Goal: Task Accomplishment & Management: Use online tool/utility

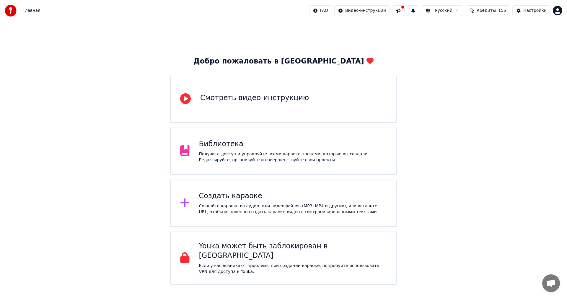
click at [285, 207] on div "Создайте караоке из аудио- или видеофайлов (MP3, MP4 и других), или вставьте UR…" at bounding box center [293, 209] width 188 height 12
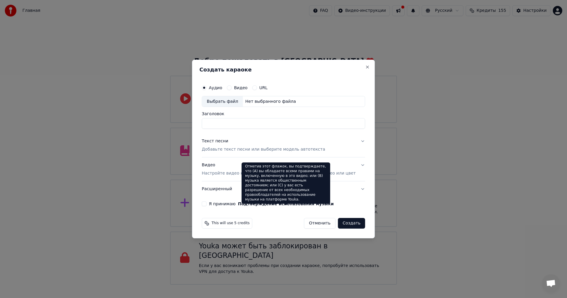
click at [223, 101] on div "Выбрать файл" at bounding box center [222, 101] width 41 height 11
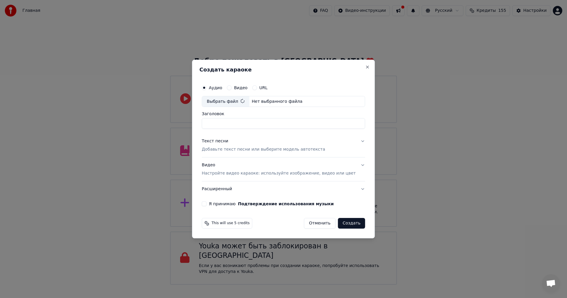
type input "**********"
click at [261, 150] on p "Добавьте текст песни или выберите модель автотекста" at bounding box center [263, 150] width 123 height 6
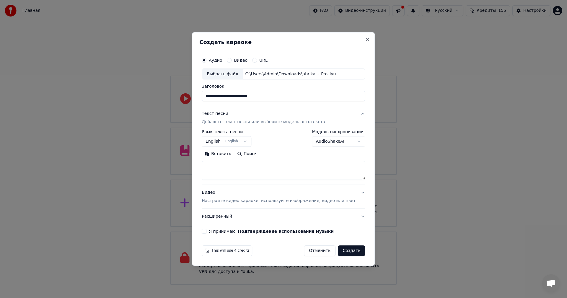
click at [247, 176] on textarea at bounding box center [283, 170] width 163 height 19
paste textarea "**********"
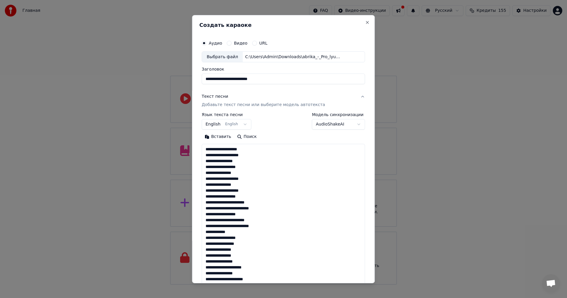
scroll to position [208, 0]
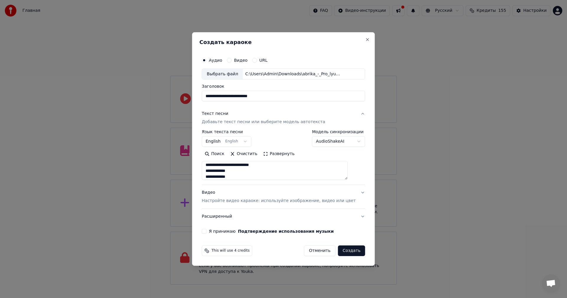
type textarea "**********"
click at [255, 202] on p "Настройте видео караоке: используйте изображение, видео или цвет" at bounding box center [279, 201] width 154 height 6
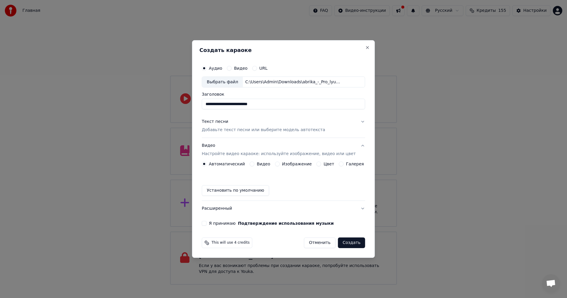
click at [277, 164] on button "Изображение" at bounding box center [277, 164] width 5 height 5
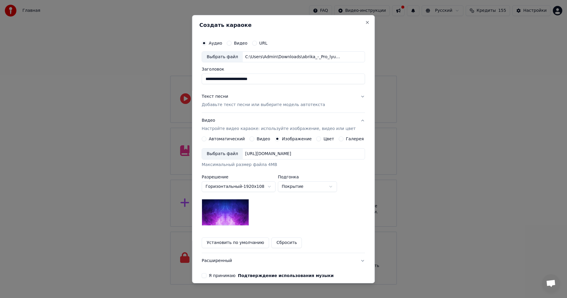
click at [224, 154] on div "Выбрать файл" at bounding box center [222, 154] width 41 height 11
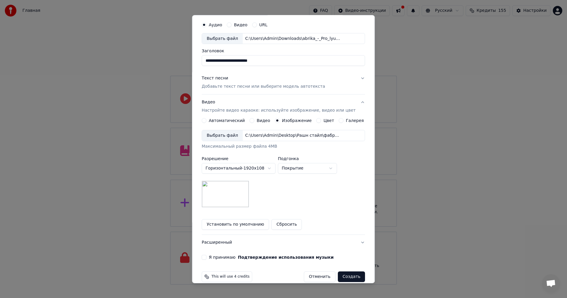
scroll to position [27, 0]
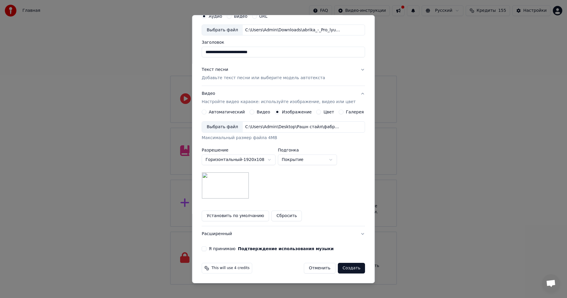
click at [210, 246] on div "**********" at bounding box center [283, 131] width 168 height 246
click at [206, 248] on button "Я принимаю Подтверждение использования музыки" at bounding box center [204, 248] width 5 height 5
click at [340, 270] on button "Создать" at bounding box center [351, 268] width 27 height 11
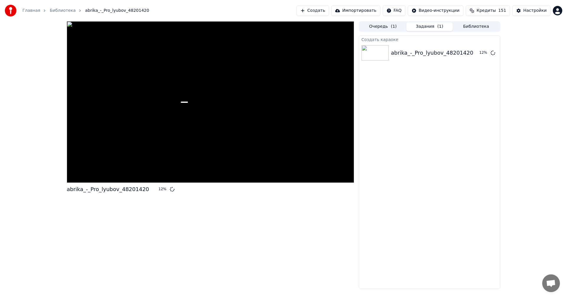
click at [323, 10] on button "Создать" at bounding box center [313, 10] width 32 height 11
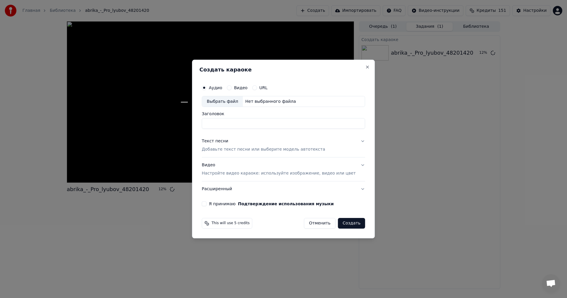
click at [226, 98] on div "Выбрать файл" at bounding box center [222, 101] width 41 height 11
type input "**********"
click at [254, 151] on p "Добавьте текст песни или выберите модель автотекста" at bounding box center [263, 150] width 123 height 6
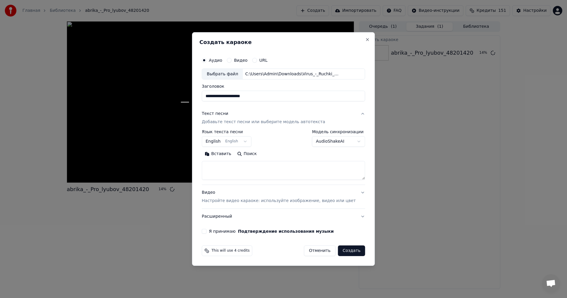
click at [263, 181] on div "**********" at bounding box center [283, 157] width 163 height 55
click at [255, 172] on textarea at bounding box center [283, 170] width 163 height 19
paste textarea "**********"
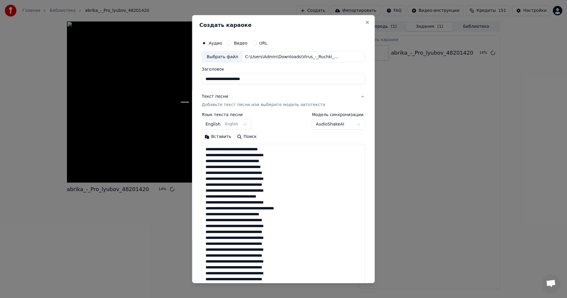
scroll to position [155, 0]
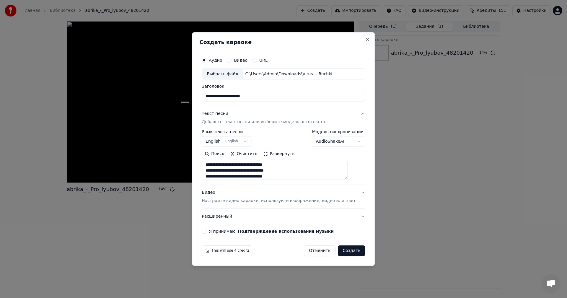
type textarea "**********"
click at [255, 203] on p "Настройте видео караоке: используйте изображение, видео или цвет" at bounding box center [279, 201] width 154 height 6
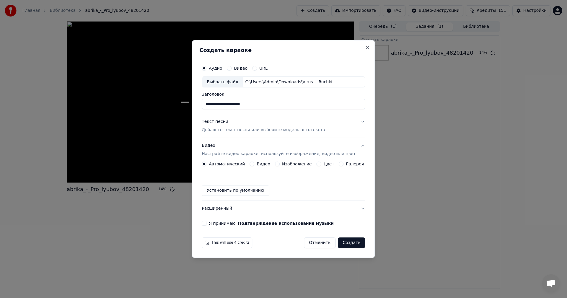
click at [279, 163] on button "Изображение" at bounding box center [277, 164] width 5 height 5
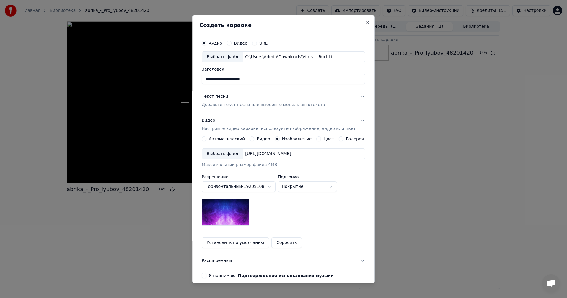
click at [220, 161] on div "Выбрать файл [URL][DOMAIN_NAME] Максимальный размер файла 4MB" at bounding box center [283, 157] width 163 height 19
click at [221, 154] on div "Выбрать файл" at bounding box center [222, 154] width 41 height 11
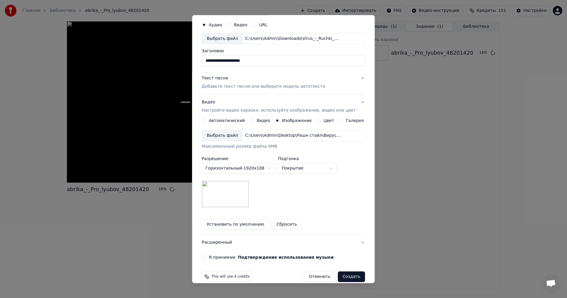
scroll to position [27, 0]
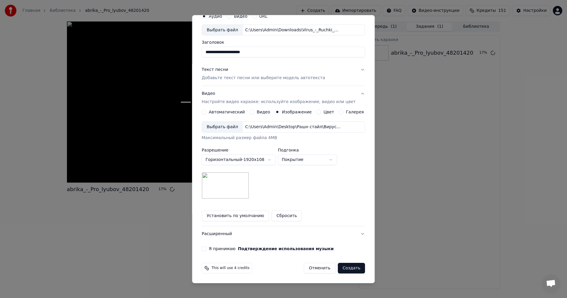
click at [211, 249] on div "Я принимаю Подтверждение использования музыки" at bounding box center [283, 248] width 163 height 5
click at [206, 249] on button "Я принимаю Подтверждение использования музыки" at bounding box center [204, 248] width 5 height 5
click at [347, 267] on button "Создать" at bounding box center [351, 268] width 27 height 11
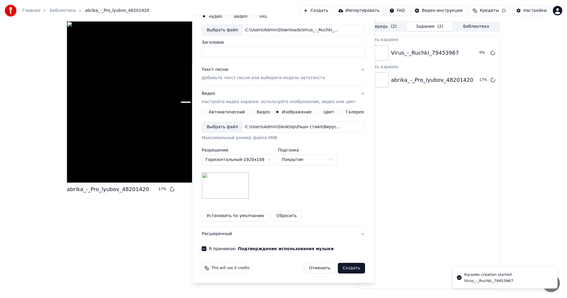
scroll to position [0, 0]
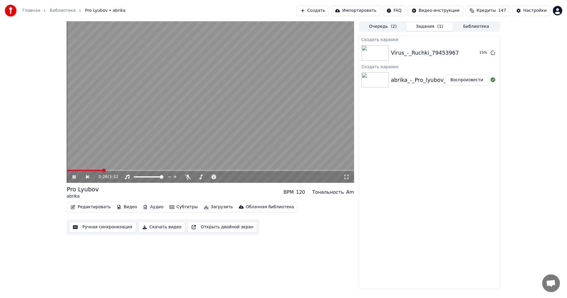
click at [220, 98] on video at bounding box center [210, 102] width 287 height 162
click at [322, 9] on button "Создать" at bounding box center [313, 10] width 32 height 11
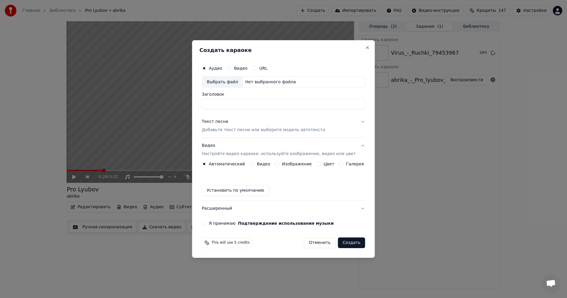
click at [216, 81] on div "Выбрать файл" at bounding box center [222, 82] width 41 height 11
type input "**********"
click at [244, 126] on div "Текст песни Добавьте текст песни или выберите модель автотекста" at bounding box center [263, 126] width 123 height 14
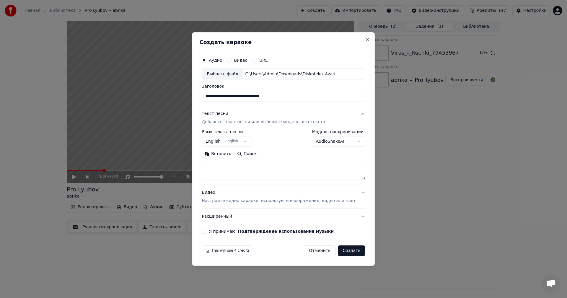
click at [258, 163] on textarea at bounding box center [283, 170] width 163 height 19
paste textarea "**********"
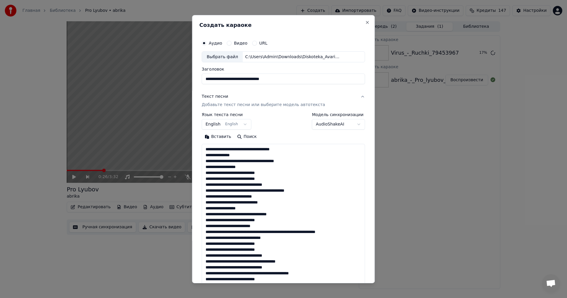
scroll to position [356, 0]
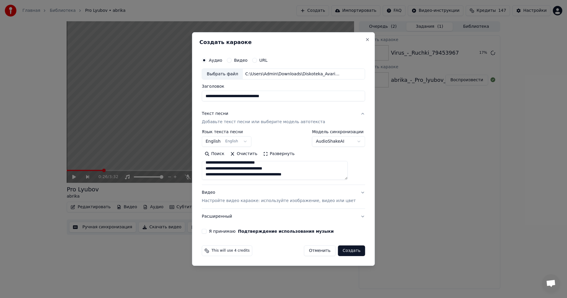
type textarea "**********"
click at [267, 203] on p "Настройте видео караоке: используйте изображение, видео или цвет" at bounding box center [279, 201] width 154 height 6
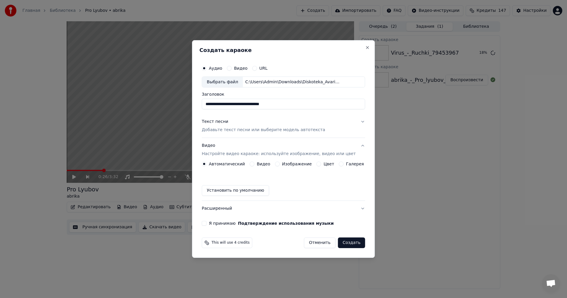
click at [278, 165] on button "Изображение" at bounding box center [277, 164] width 5 height 5
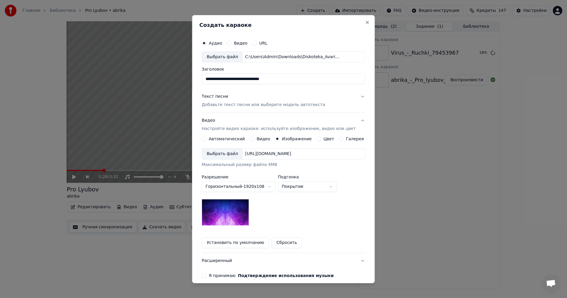
click at [221, 157] on div "Выбрать файл" at bounding box center [222, 154] width 41 height 11
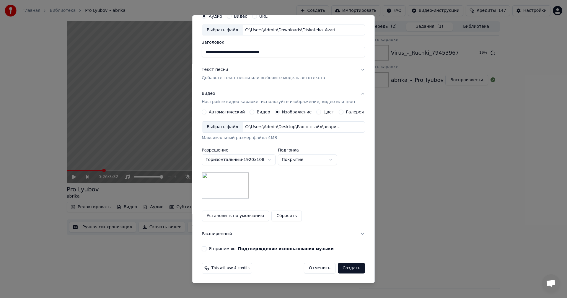
click at [205, 248] on div "**********" at bounding box center [283, 131] width 168 height 246
click at [206, 248] on button "Я принимаю Подтверждение использования музыки" at bounding box center [204, 248] width 5 height 5
click at [346, 266] on button "Создать" at bounding box center [351, 268] width 27 height 11
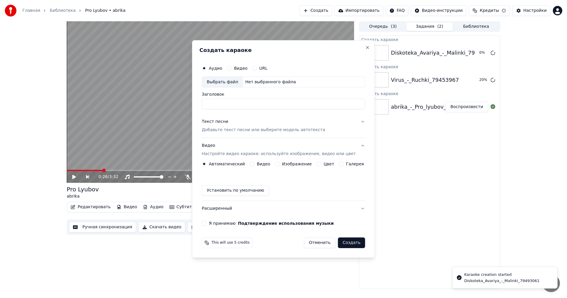
scroll to position [0, 0]
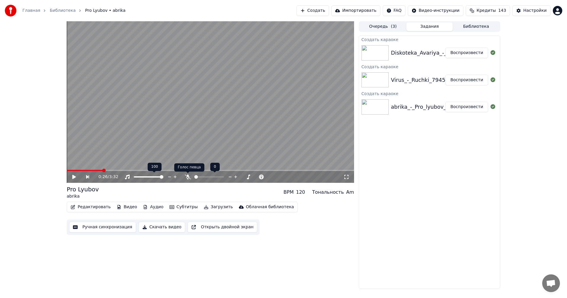
click at [187, 178] on icon at bounding box center [188, 177] width 6 height 5
click at [87, 225] on button "Ручная синхронизация" at bounding box center [102, 227] width 67 height 11
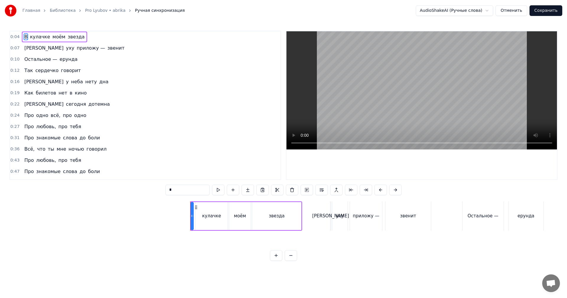
click at [402, 92] on video at bounding box center [421, 90] width 271 height 118
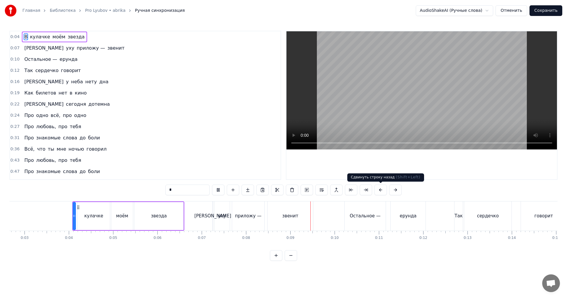
scroll to position [0, 118]
click at [401, 118] on video at bounding box center [421, 90] width 271 height 118
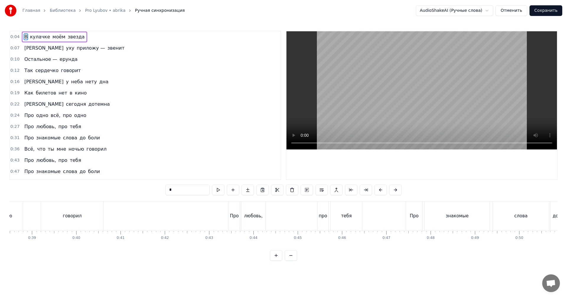
scroll to position [0, 1713]
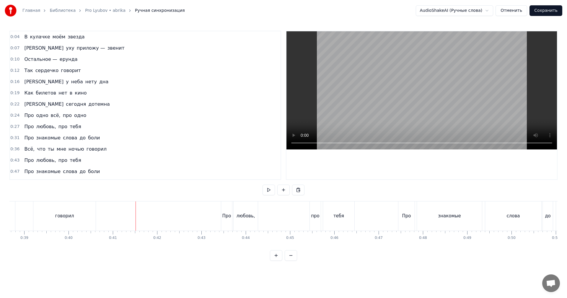
click at [442, 89] on video at bounding box center [421, 90] width 271 height 118
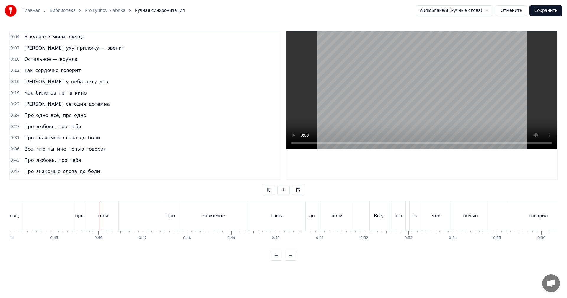
scroll to position [0, 1949]
click at [413, 114] on video at bounding box center [421, 90] width 271 height 118
click at [245, 216] on div "знакомые" at bounding box center [213, 215] width 65 height 29
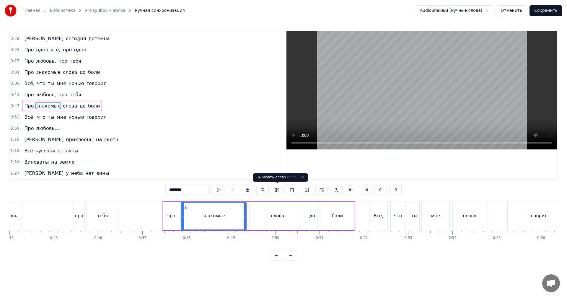
scroll to position [66, 0]
click at [419, 92] on video at bounding box center [421, 90] width 271 height 118
click at [418, 92] on video at bounding box center [421, 90] width 271 height 118
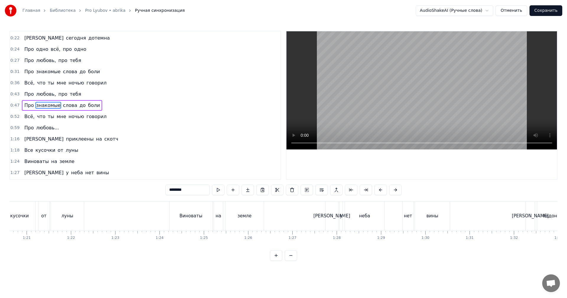
scroll to position [0, 3574]
click at [427, 119] on video at bounding box center [421, 90] width 271 height 118
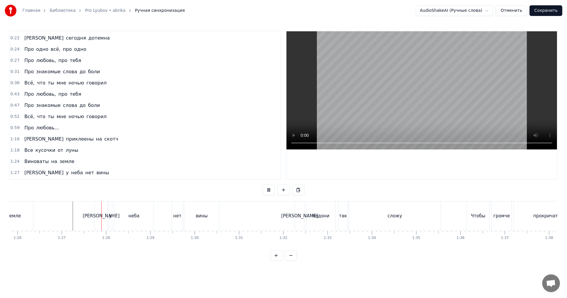
scroll to position [0, 3810]
click at [387, 112] on video at bounding box center [421, 90] width 271 height 118
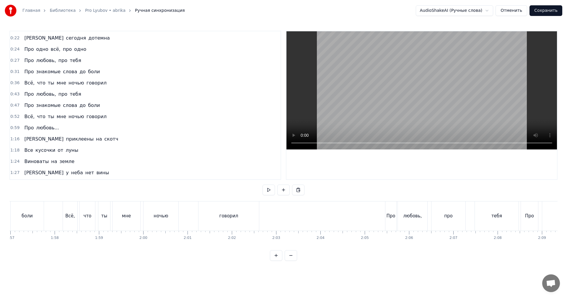
scroll to position [0, 5149]
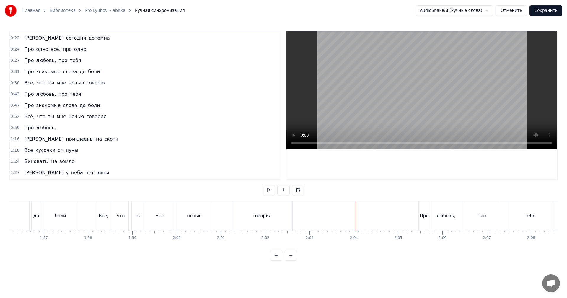
click at [413, 102] on video at bounding box center [421, 90] width 271 height 118
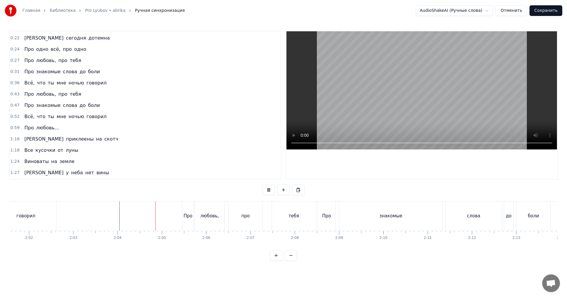
click at [440, 101] on video at bounding box center [421, 90] width 271 height 118
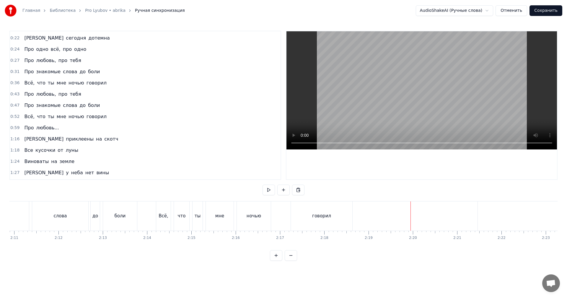
click at [465, 97] on video at bounding box center [421, 90] width 271 height 118
click at [473, 215] on div "Про" at bounding box center [382, 215] width 222 height 29
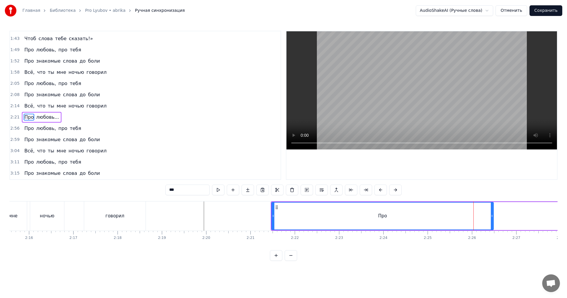
scroll to position [257, 0]
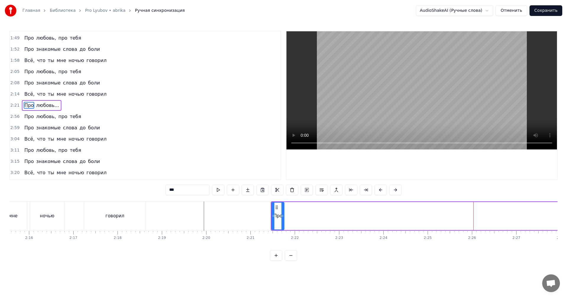
drag, startPoint x: 491, startPoint y: 214, endPoint x: 282, endPoint y: 211, distance: 209.4
click at [282, 211] on div at bounding box center [282, 216] width 2 height 27
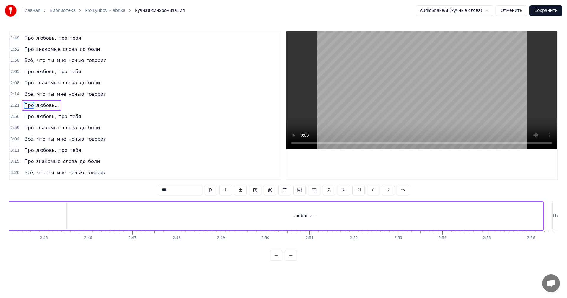
scroll to position [0, 7453]
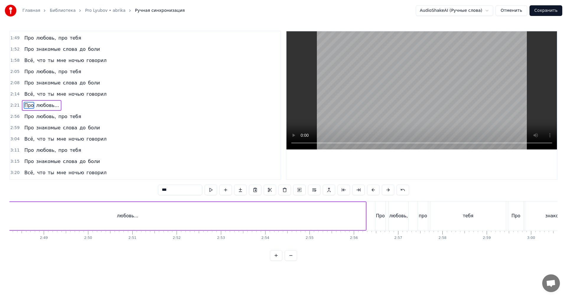
click at [354, 212] on div "любовь..." at bounding box center [128, 216] width 476 height 28
type input "*********"
drag, startPoint x: 365, startPoint y: 213, endPoint x: 54, endPoint y: 195, distance: 311.5
click at [54, 195] on div "0:04 В кулачке моём звезда 0:07 К уху приложу — звенит 0:10 Остальное — ерунда …" at bounding box center [283, 146] width 548 height 230
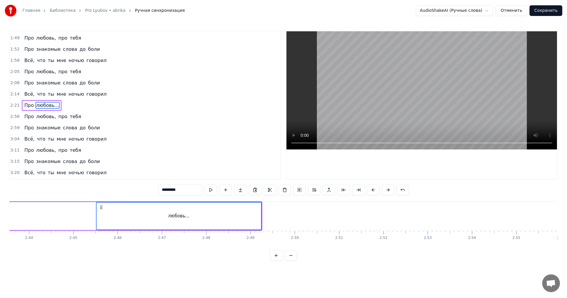
scroll to position [0, 7039]
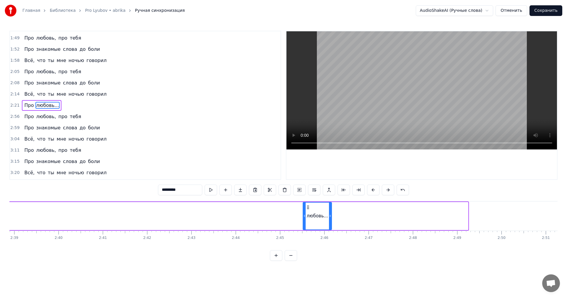
drag, startPoint x: 467, startPoint y: 219, endPoint x: 331, endPoint y: 215, distance: 136.5
click at [331, 215] on div at bounding box center [330, 216] width 2 height 27
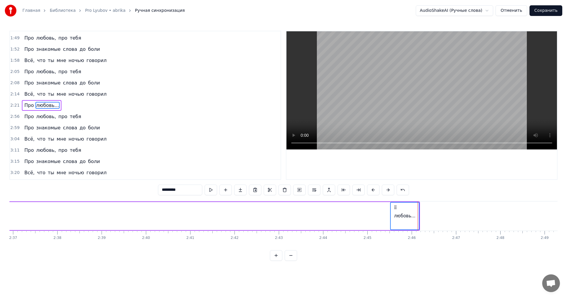
scroll to position [0, 6951]
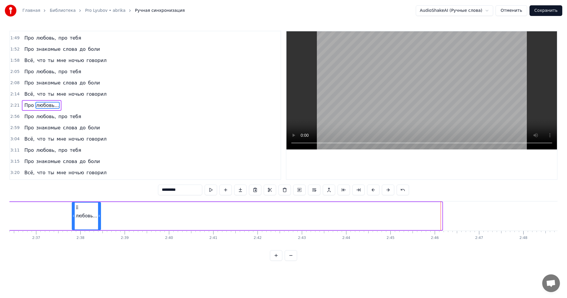
drag, startPoint x: 395, startPoint y: 207, endPoint x: 41, endPoint y: 205, distance: 354.1
click at [24, 200] on div "0:04 В кулачке моём звезда 0:07 К уху приложу — звенит 0:10 Остальное — ерунда …" at bounding box center [283, 146] width 548 height 230
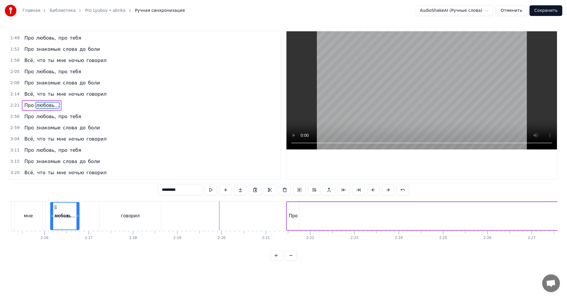
scroll to position [0, 5987]
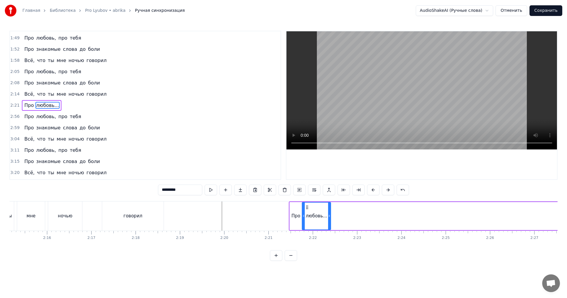
drag, startPoint x: 438, startPoint y: 207, endPoint x: 307, endPoint y: 221, distance: 131.6
click at [307, 221] on div "любовь..." at bounding box center [316, 216] width 28 height 27
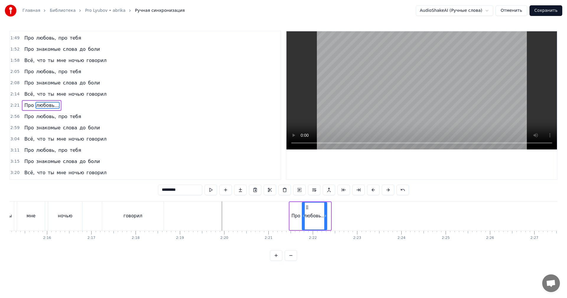
drag, startPoint x: 330, startPoint y: 220, endPoint x: 326, endPoint y: 220, distance: 3.9
click at [326, 220] on div at bounding box center [325, 216] width 2 height 27
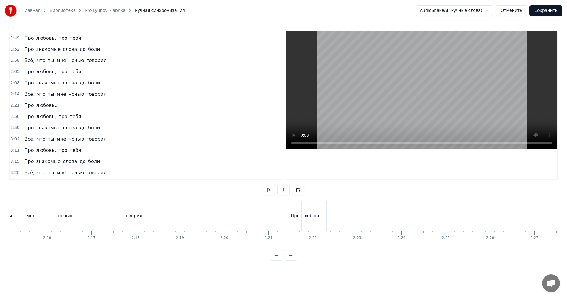
click at [365, 127] on video at bounding box center [421, 90] width 271 height 118
click at [401, 110] on video at bounding box center [421, 90] width 271 height 118
click at [465, 102] on video at bounding box center [421, 90] width 271 height 118
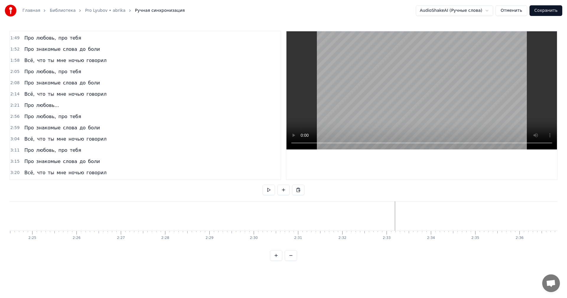
click at [472, 90] on video at bounding box center [421, 90] width 271 height 118
click at [427, 94] on video at bounding box center [421, 90] width 271 height 118
click at [403, 89] on video at bounding box center [421, 90] width 271 height 118
click at [413, 103] on video at bounding box center [421, 90] width 271 height 118
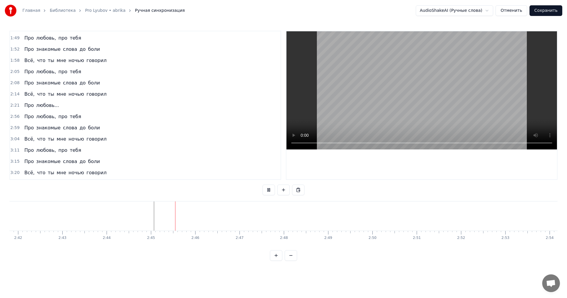
scroll to position [0, 7169]
drag, startPoint x: 425, startPoint y: 115, endPoint x: 424, endPoint y: 120, distance: 5.6
click at [425, 115] on video at bounding box center [421, 90] width 271 height 118
click at [437, 92] on video at bounding box center [421, 90] width 271 height 118
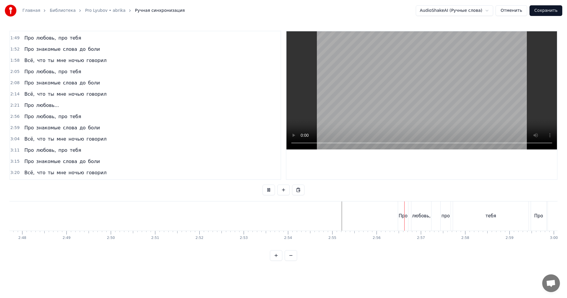
scroll to position [0, 7464]
drag, startPoint x: 411, startPoint y: 103, endPoint x: 393, endPoint y: 172, distance: 71.5
click at [411, 104] on video at bounding box center [421, 90] width 271 height 118
click at [370, 222] on div "Про" at bounding box center [369, 215] width 10 height 29
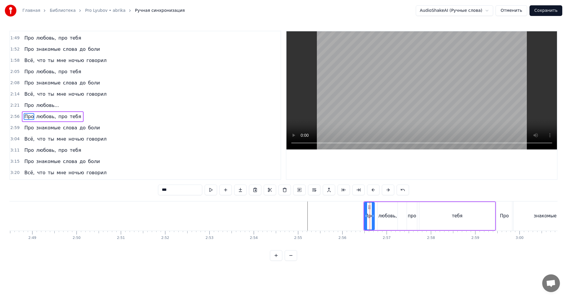
scroll to position [268, 0]
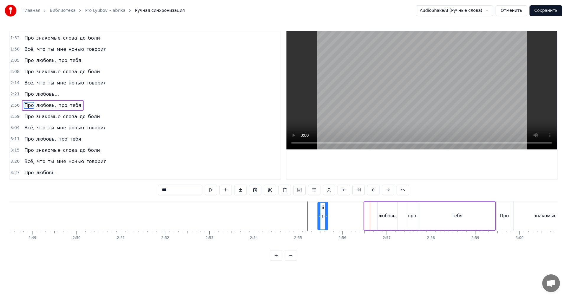
drag, startPoint x: 368, startPoint y: 207, endPoint x: 322, endPoint y: 210, distance: 46.8
click at [322, 210] on div "Про" at bounding box center [322, 216] width 9 height 27
click at [398, 213] on div "Про любовь, про тебя" at bounding box center [406, 215] width 179 height 29
click at [391, 211] on div "любовь," at bounding box center [388, 216] width 20 height 28
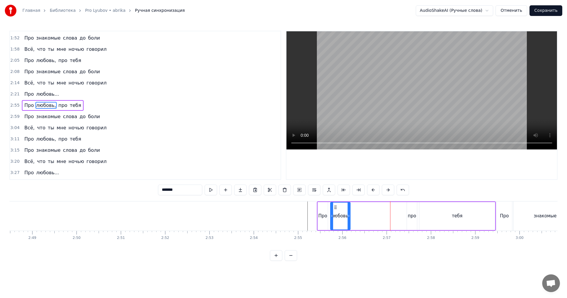
drag, startPoint x: 383, startPoint y: 206, endPoint x: 336, endPoint y: 210, distance: 47.4
click at [336, 210] on div "любовь," at bounding box center [340, 216] width 19 height 27
drag, startPoint x: 302, startPoint y: 212, endPoint x: 328, endPoint y: 192, distance: 32.8
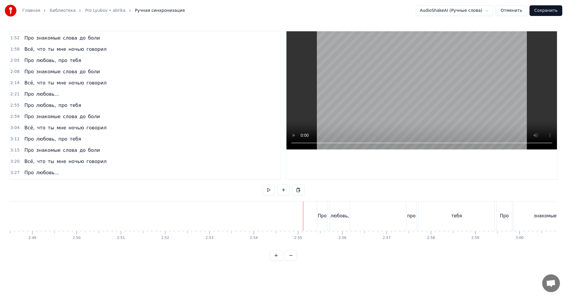
click at [400, 119] on video at bounding box center [421, 90] width 271 height 118
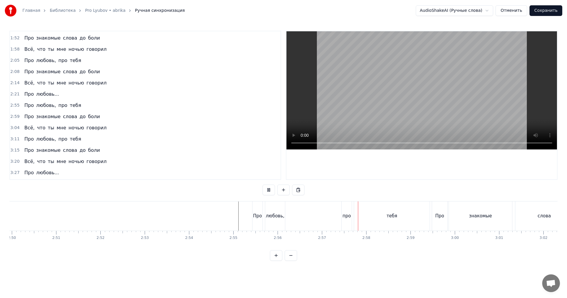
scroll to position [0, 7641]
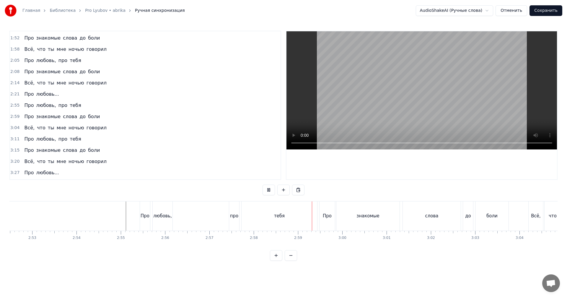
click at [275, 213] on div "тебя" at bounding box center [279, 216] width 11 height 7
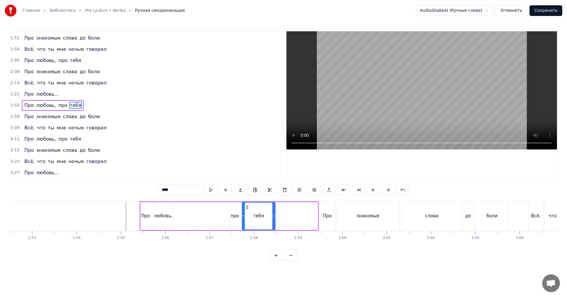
drag, startPoint x: 317, startPoint y: 216, endPoint x: 267, endPoint y: 221, distance: 49.5
click at [272, 220] on div at bounding box center [273, 216] width 2 height 27
drag, startPoint x: 234, startPoint y: 219, endPoint x: 240, endPoint y: 215, distance: 6.7
click at [235, 218] on div "про" at bounding box center [235, 216] width 9 height 7
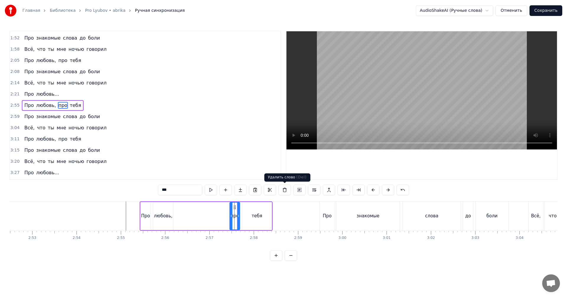
click at [386, 112] on video at bounding box center [421, 90] width 271 height 118
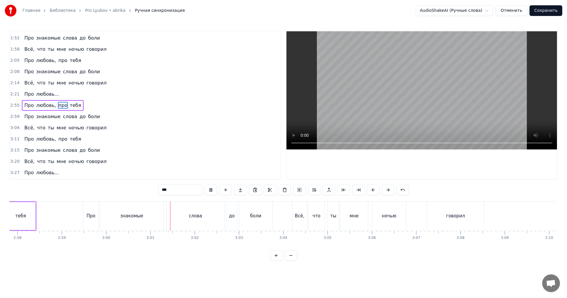
scroll to position [0, 7996]
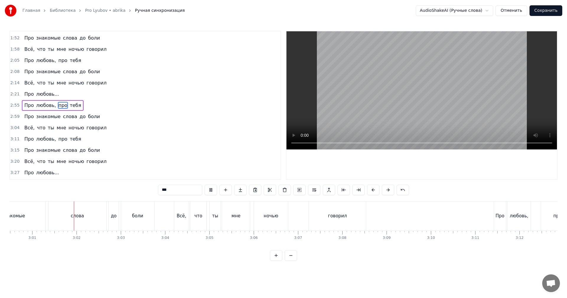
click at [336, 214] on div "говорил" at bounding box center [337, 216] width 19 height 7
type input "*******"
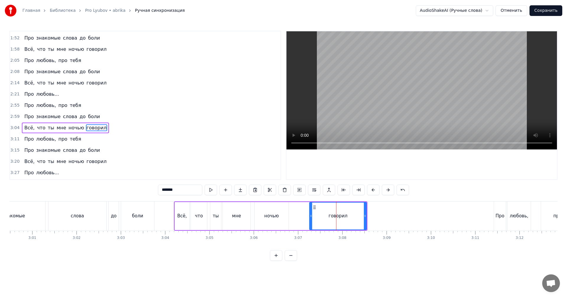
scroll to position [279, 0]
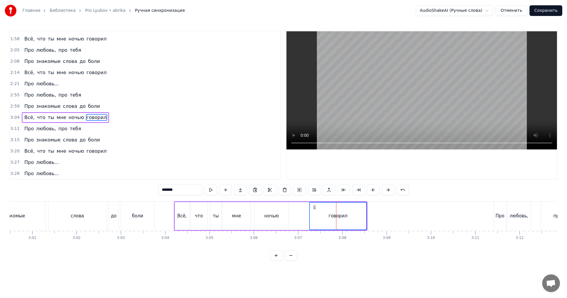
click at [400, 127] on video at bounding box center [421, 90] width 271 height 118
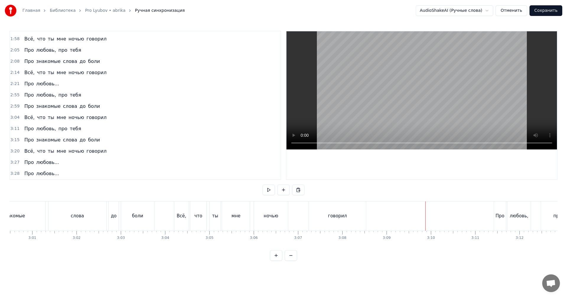
click at [462, 112] on video at bounding box center [421, 90] width 271 height 118
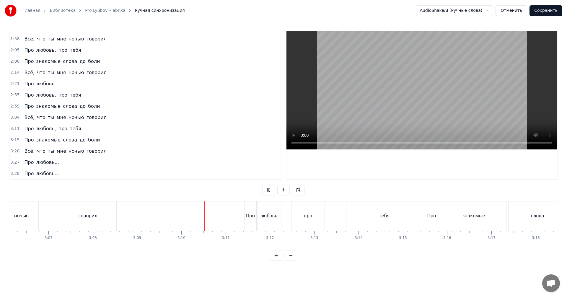
scroll to position [0, 8262]
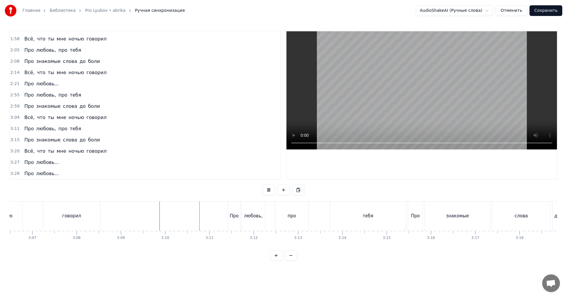
drag, startPoint x: 414, startPoint y: 107, endPoint x: 388, endPoint y: 175, distance: 72.3
click at [414, 108] on video at bounding box center [421, 90] width 271 height 118
click at [344, 224] on div "тебя" at bounding box center [368, 215] width 76 height 29
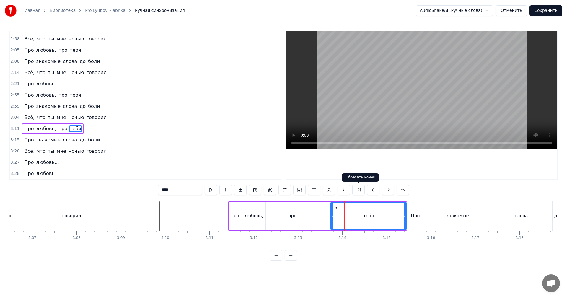
click at [406, 111] on video at bounding box center [421, 90] width 271 height 118
click at [390, 217] on div "тебя" at bounding box center [368, 216] width 75 height 27
drag, startPoint x: 404, startPoint y: 212, endPoint x: 359, endPoint y: 215, distance: 45.6
click at [359, 215] on div at bounding box center [360, 216] width 2 height 27
click at [283, 215] on div "про" at bounding box center [292, 216] width 33 height 28
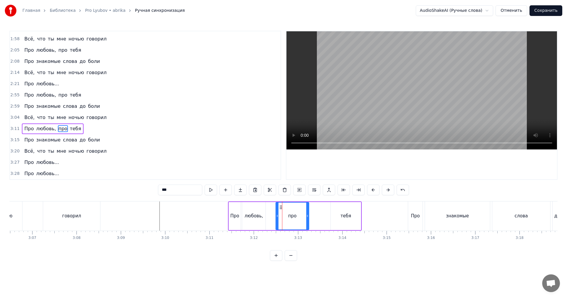
click at [239, 209] on div "Про" at bounding box center [235, 216] width 12 height 28
click at [377, 116] on video at bounding box center [421, 90] width 271 height 118
click at [291, 216] on div "про" at bounding box center [292, 216] width 9 height 7
type input "***"
drag, startPoint x: 307, startPoint y: 208, endPoint x: 329, endPoint y: 208, distance: 21.3
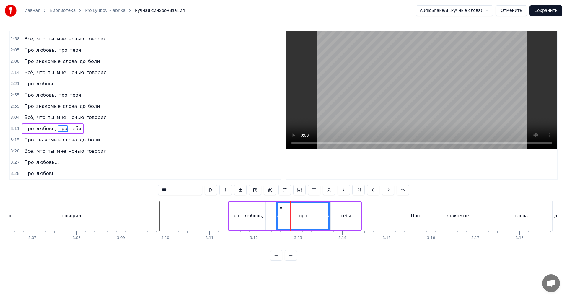
click at [329, 208] on div at bounding box center [329, 216] width 2 height 27
drag, startPoint x: 276, startPoint y: 215, endPoint x: 319, endPoint y: 211, distance: 42.7
click at [319, 211] on div at bounding box center [319, 216] width 2 height 27
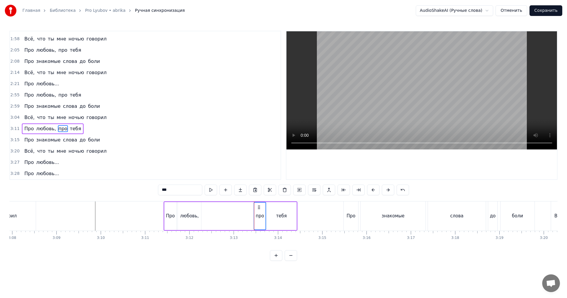
scroll to position [0, 8409]
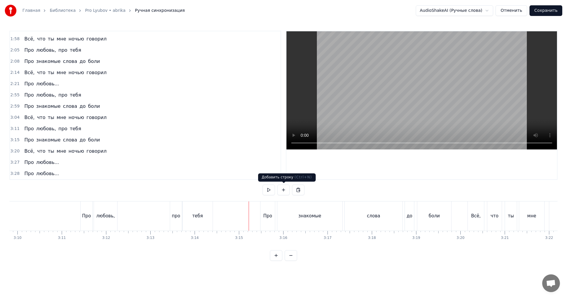
click at [398, 102] on video at bounding box center [421, 90] width 271 height 118
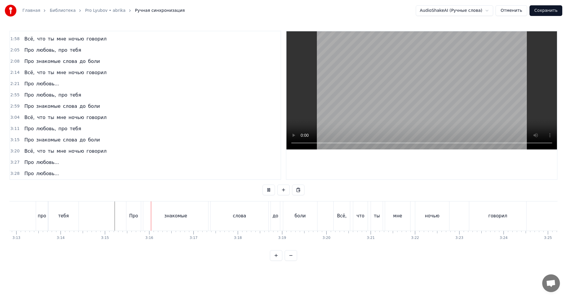
scroll to position [0, 8557]
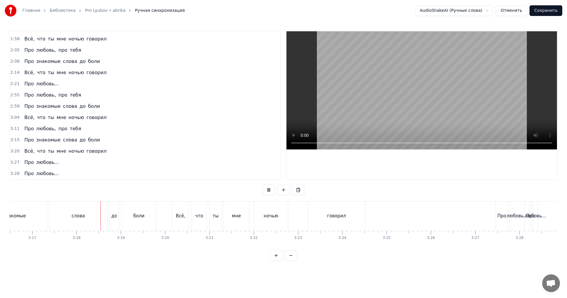
drag, startPoint x: 379, startPoint y: 118, endPoint x: 378, endPoint y: 122, distance: 4.8
click at [379, 119] on video at bounding box center [421, 90] width 271 height 118
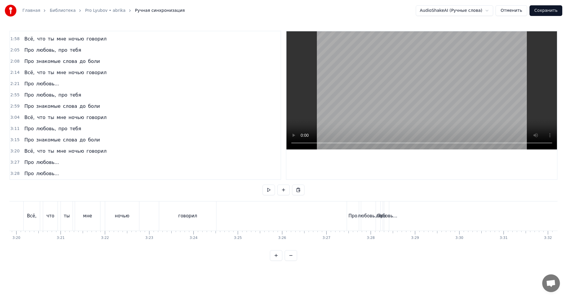
scroll to position [0, 8855]
click at [403, 117] on video at bounding box center [421, 90] width 271 height 118
click at [401, 118] on video at bounding box center [421, 90] width 271 height 118
click at [416, 95] on video at bounding box center [421, 90] width 271 height 118
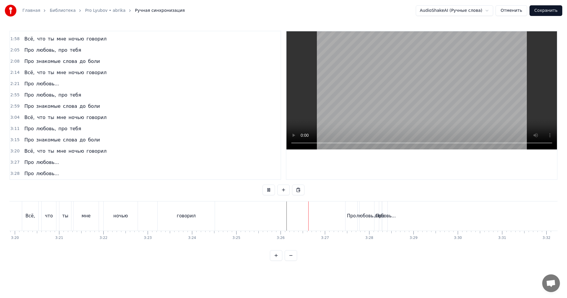
click at [405, 114] on video at bounding box center [421, 90] width 271 height 118
click at [383, 210] on div "любовь..." at bounding box center [385, 215] width 5 height 29
click at [14, 174] on span "3:28" at bounding box center [14, 174] width 9 height 6
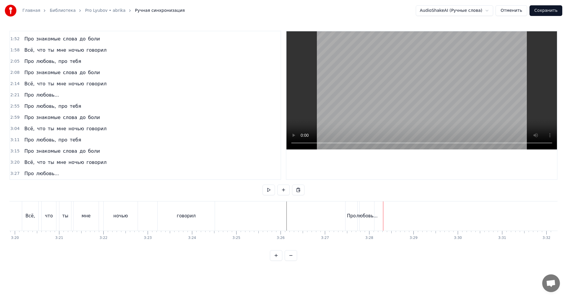
click at [365, 216] on div "любовь..." at bounding box center [367, 216] width 22 height 7
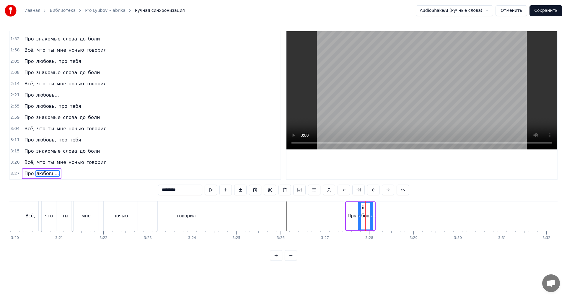
click at [362, 207] on icon at bounding box center [363, 207] width 5 height 5
click at [361, 207] on div at bounding box center [360, 216] width 2 height 27
drag, startPoint x: 374, startPoint y: 210, endPoint x: 384, endPoint y: 209, distance: 9.8
click at [384, 209] on div at bounding box center [382, 216] width 2 height 27
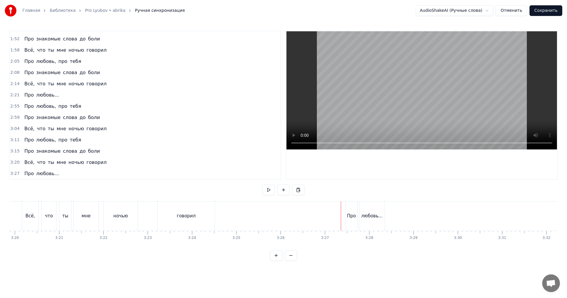
click at [438, 64] on video at bounding box center [421, 90] width 271 height 118
click at [401, 87] on video at bounding box center [421, 90] width 271 height 118
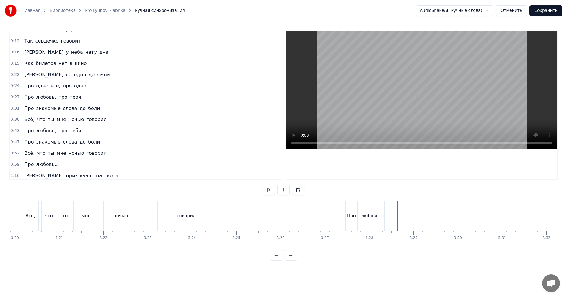
click at [15, 102] on div "0:27 Про любовь, про тебя" at bounding box center [145, 97] width 271 height 11
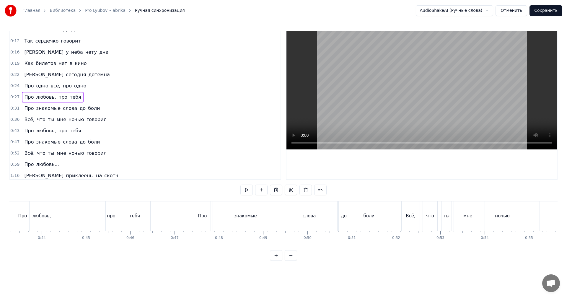
scroll to position [0, 1197]
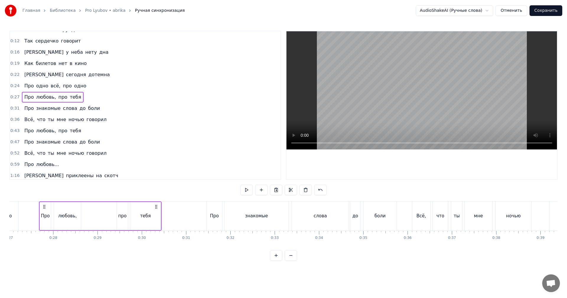
click at [66, 218] on div "любовь," at bounding box center [67, 216] width 19 height 7
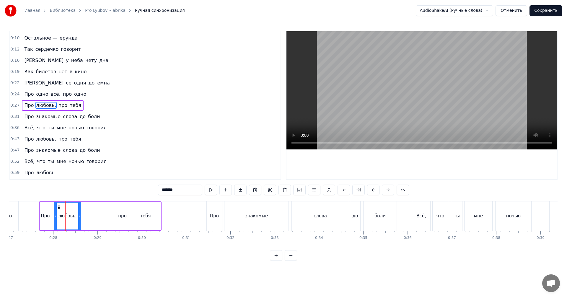
click at [390, 104] on video at bounding box center [421, 90] width 271 height 118
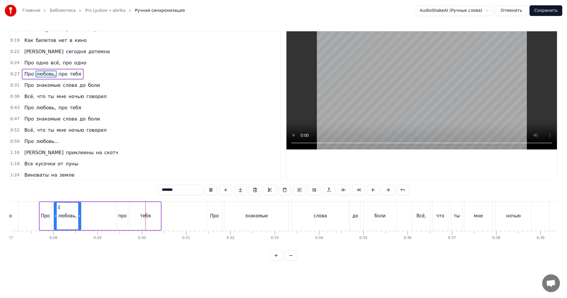
scroll to position [80, 0]
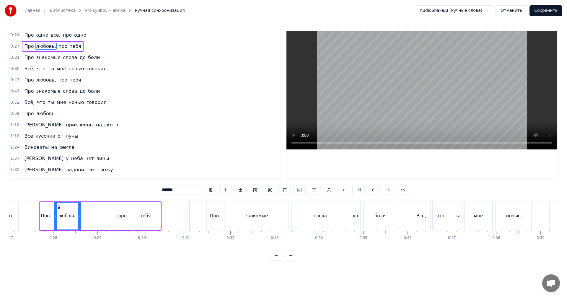
click at [12, 110] on div "0:59 Про любовь..." at bounding box center [145, 113] width 271 height 11
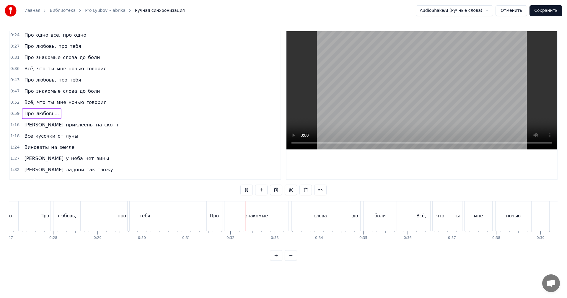
click at [379, 87] on video at bounding box center [421, 90] width 271 height 118
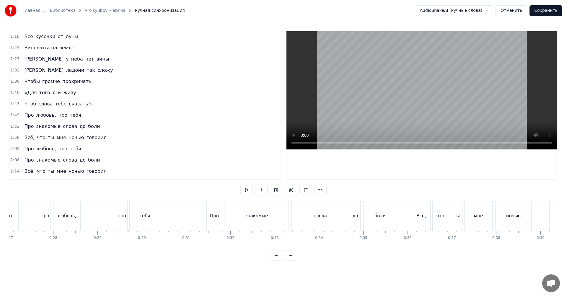
scroll to position [198, 0]
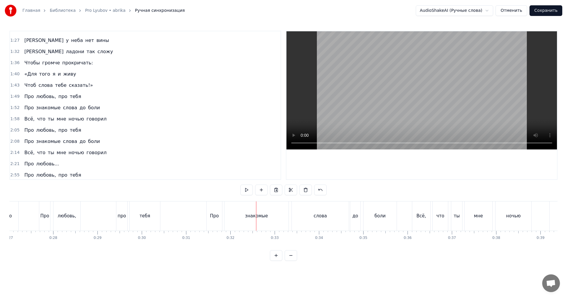
click at [13, 97] on span "1:49" at bounding box center [14, 97] width 9 height 6
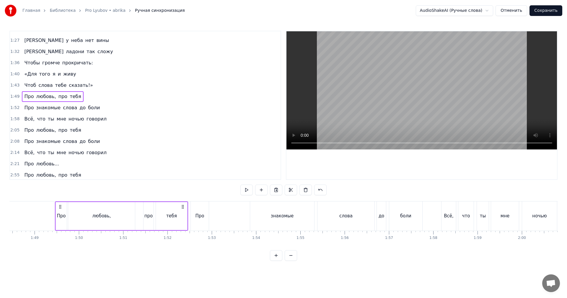
scroll to position [0, 4820]
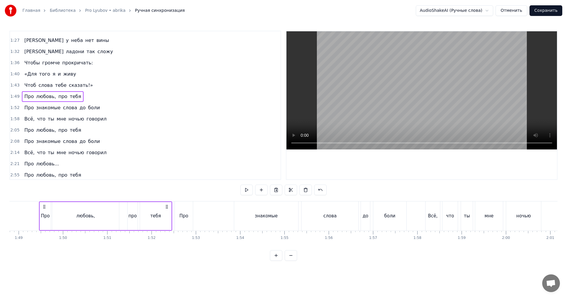
click at [107, 218] on div "любовь," at bounding box center [85, 216] width 67 height 28
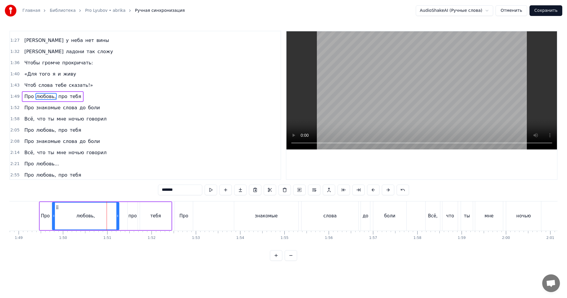
scroll to position [190, 0]
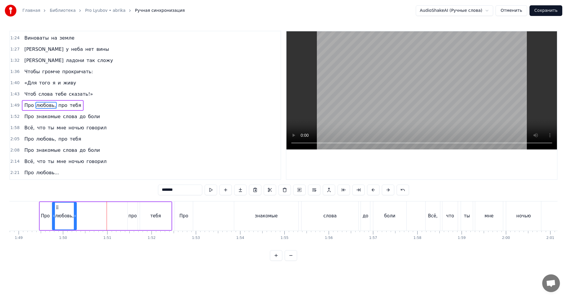
drag, startPoint x: 118, startPoint y: 216, endPoint x: 78, endPoint y: 219, distance: 40.0
click at [76, 219] on div at bounding box center [75, 216] width 2 height 27
click at [87, 216] on div "Про любовь, про тебя" at bounding box center [105, 215] width 133 height 29
drag, startPoint x: 19, startPoint y: 210, endPoint x: 134, endPoint y: 179, distance: 119.1
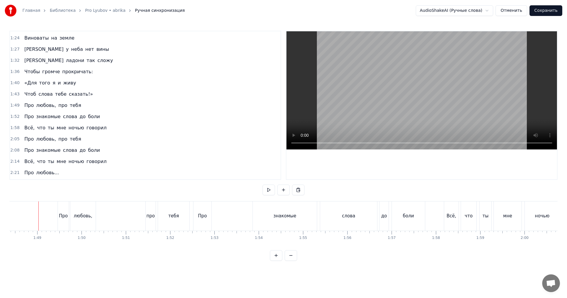
scroll to position [0, 4800]
click at [429, 111] on video at bounding box center [421, 90] width 271 height 118
click at [427, 105] on video at bounding box center [421, 90] width 271 height 118
click at [199, 206] on div "Про" at bounding box center [203, 215] width 18 height 29
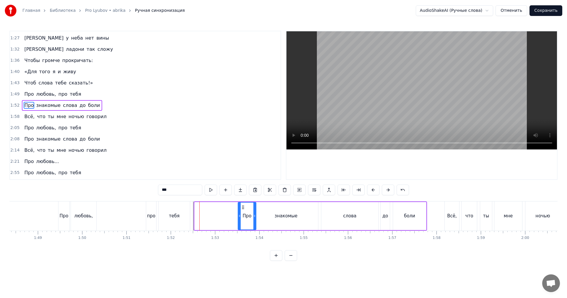
drag, startPoint x: 201, startPoint y: 205, endPoint x: 238, endPoint y: 207, distance: 36.4
click at [241, 206] on icon at bounding box center [243, 207] width 5 height 5
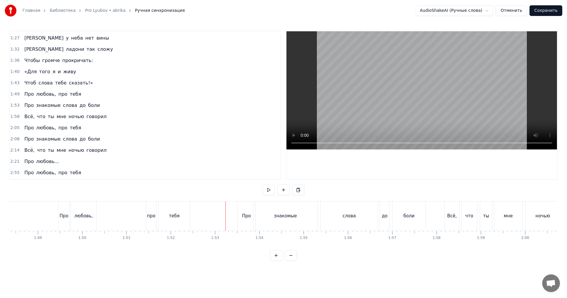
click at [418, 108] on video at bounding box center [421, 90] width 271 height 118
click at [412, 112] on video at bounding box center [421, 90] width 271 height 118
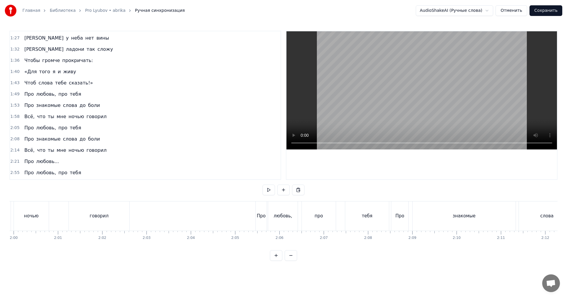
scroll to position [0, 5316]
click at [319, 220] on div "про" at bounding box center [315, 215] width 34 height 29
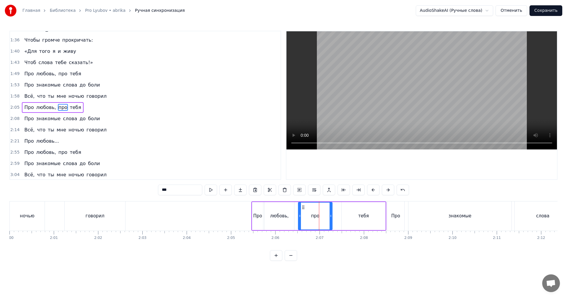
scroll to position [223, 0]
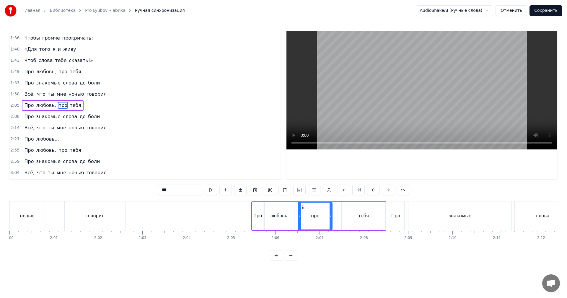
click at [352, 214] on div "тебя" at bounding box center [364, 216] width 44 height 28
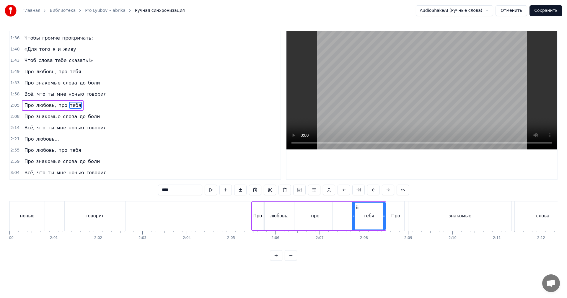
drag, startPoint x: 342, startPoint y: 214, endPoint x: 354, endPoint y: 214, distance: 11.6
click at [354, 214] on icon at bounding box center [354, 216] width 2 height 5
click at [317, 211] on div "про" at bounding box center [315, 216] width 34 height 28
drag, startPoint x: 302, startPoint y: 206, endPoint x: 323, endPoint y: 206, distance: 21.0
click at [323, 206] on icon at bounding box center [324, 207] width 5 height 5
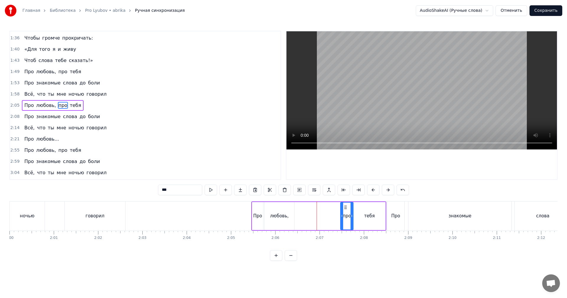
drag, startPoint x: 320, startPoint y: 214, endPoint x: 342, endPoint y: 213, distance: 22.2
click at [342, 213] on div at bounding box center [342, 216] width 2 height 27
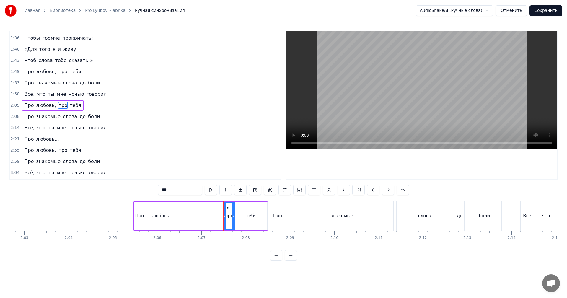
click at [299, 213] on div "знакомые" at bounding box center [341, 215] width 103 height 29
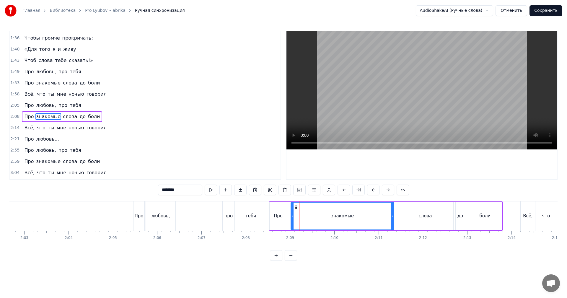
scroll to position [235, 0]
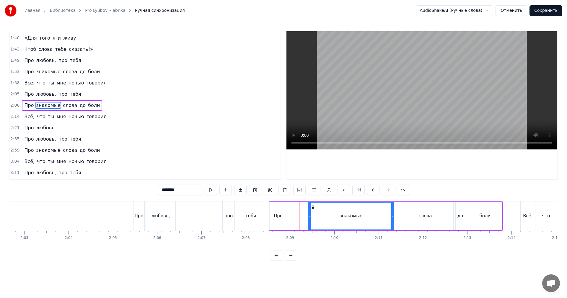
drag, startPoint x: 292, startPoint y: 215, endPoint x: 310, endPoint y: 216, distance: 17.2
click at [310, 216] on icon at bounding box center [309, 216] width 2 height 5
click at [276, 211] on div "Про" at bounding box center [278, 216] width 17 height 28
type input "***"
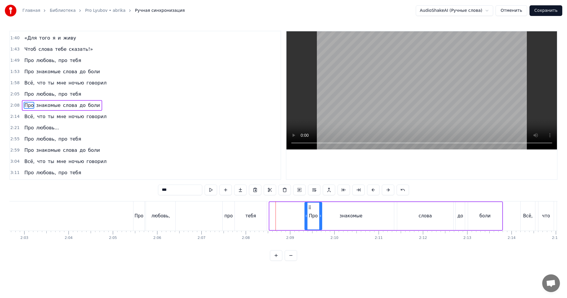
drag, startPoint x: 275, startPoint y: 206, endPoint x: 308, endPoint y: 206, distance: 33.4
click at [310, 206] on circle at bounding box center [310, 206] width 0 height 0
click at [184, 214] on div "Про любовь, про тебя" at bounding box center [200, 215] width 135 height 29
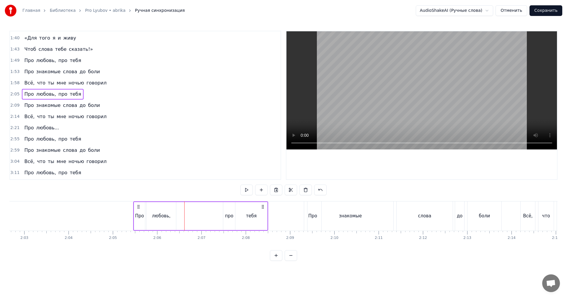
click at [407, 121] on video at bounding box center [421, 90] width 271 height 118
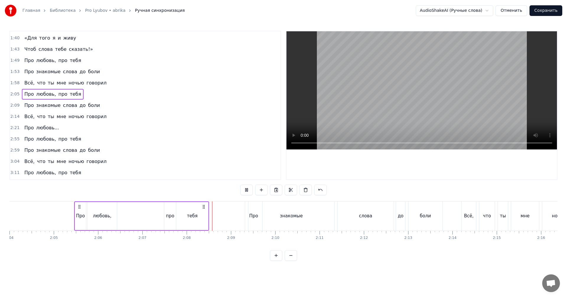
scroll to position [0, 5523]
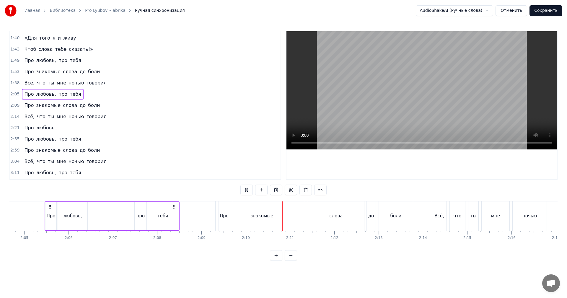
click at [358, 117] on video at bounding box center [421, 90] width 271 height 118
click at [225, 215] on div "знакомые" at bounding box center [262, 215] width 86 height 29
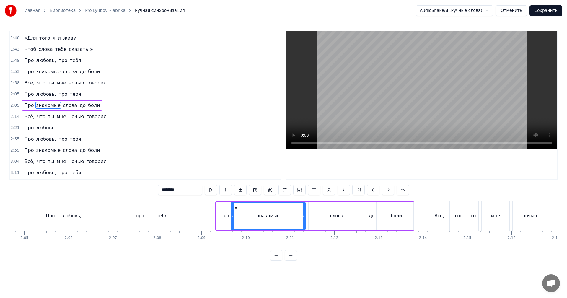
drag, startPoint x: 220, startPoint y: 215, endPoint x: 231, endPoint y: 218, distance: 11.9
click at [231, 218] on icon at bounding box center [232, 216] width 2 height 5
drag, startPoint x: 216, startPoint y: 219, endPoint x: 240, endPoint y: 198, distance: 32.0
click at [216, 218] on div "Про знакомые слова до боли" at bounding box center [314, 215] width 199 height 29
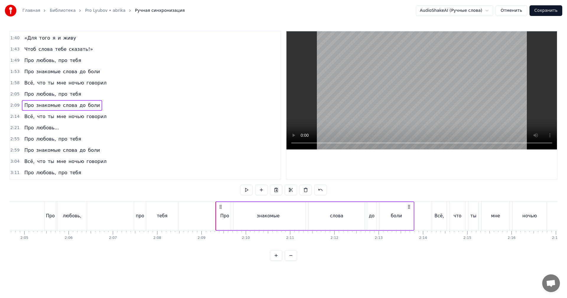
click at [227, 223] on div "Про" at bounding box center [224, 216] width 17 height 28
drag, startPoint x: 219, startPoint y: 221, endPoint x: 222, endPoint y: 221, distance: 3.8
click at [222, 221] on div at bounding box center [221, 216] width 2 height 27
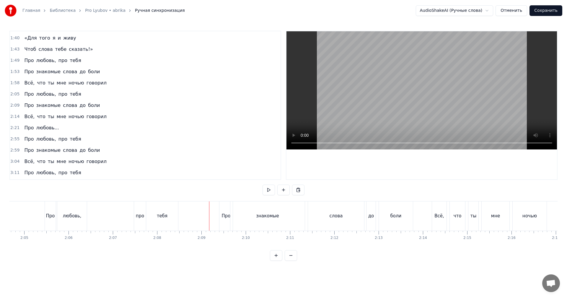
click at [368, 126] on video at bounding box center [421, 90] width 271 height 118
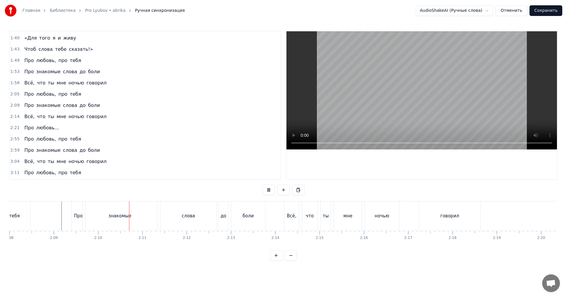
scroll to position [0, 5612]
click at [389, 114] on video at bounding box center [421, 90] width 271 height 118
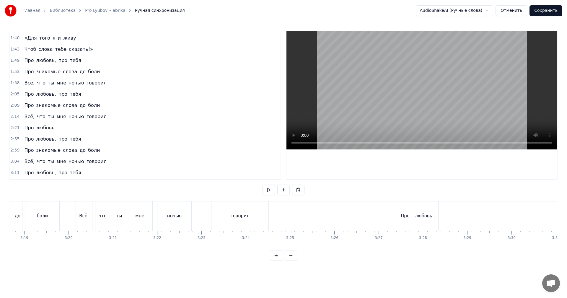
scroll to position [0, 8855]
click at [545, 10] on button "Сохранить" at bounding box center [546, 10] width 33 height 11
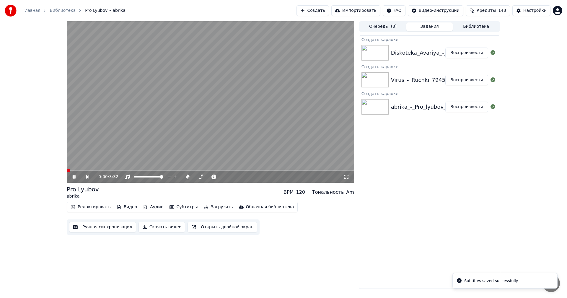
click at [166, 225] on button "Скачать видео" at bounding box center [162, 227] width 47 height 11
click at [463, 102] on button "Воспроизвести" at bounding box center [466, 107] width 43 height 11
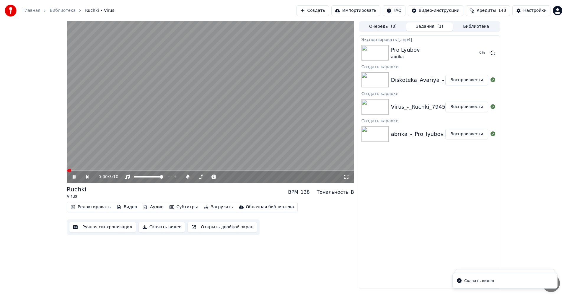
click at [108, 226] on button "Ручная синхронизация" at bounding box center [102, 227] width 67 height 11
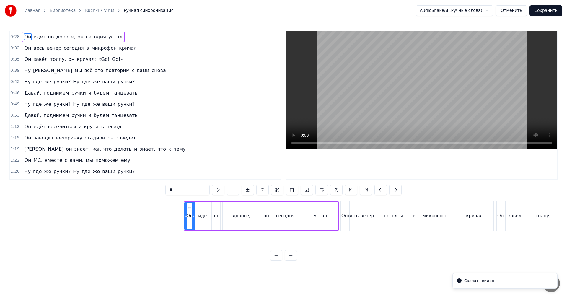
scroll to position [0, 1237]
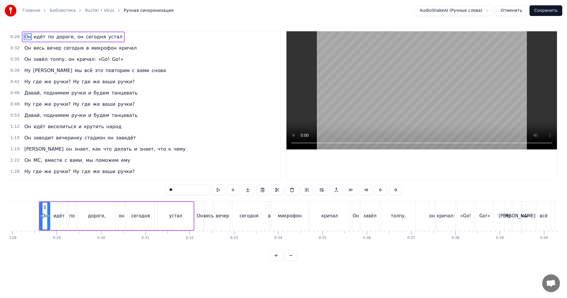
click at [376, 99] on video at bounding box center [421, 90] width 271 height 118
click at [392, 115] on video at bounding box center [421, 90] width 271 height 118
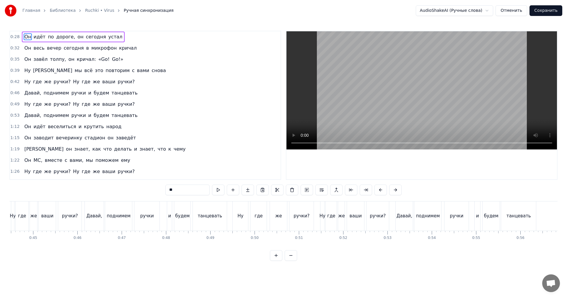
scroll to position [0, 2005]
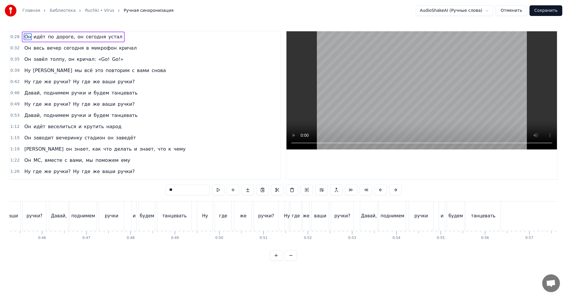
click at [277, 213] on div "ручки?" at bounding box center [266, 215] width 24 height 29
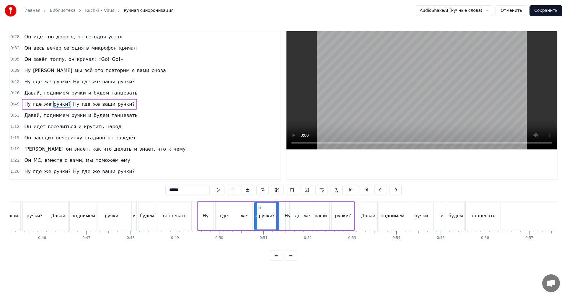
click at [397, 105] on video at bounding box center [421, 90] width 271 height 118
drag, startPoint x: 413, startPoint y: 114, endPoint x: 344, endPoint y: 150, distance: 78.2
click at [412, 114] on video at bounding box center [421, 90] width 271 height 118
click at [176, 219] on div "танцевать" at bounding box center [174, 216] width 25 height 7
type input "*********"
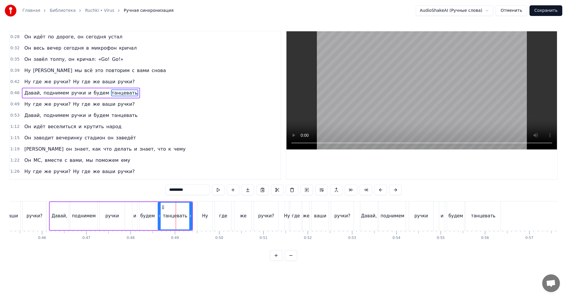
click at [394, 110] on video at bounding box center [421, 90] width 271 height 118
click at [404, 116] on video at bounding box center [421, 90] width 271 height 118
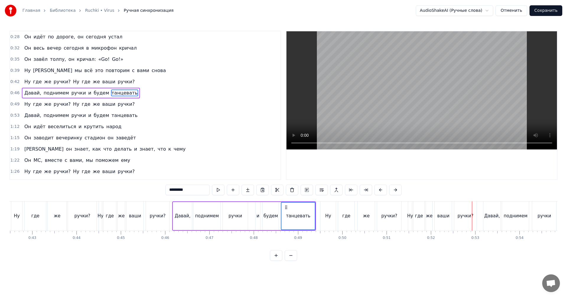
scroll to position [0, 1799]
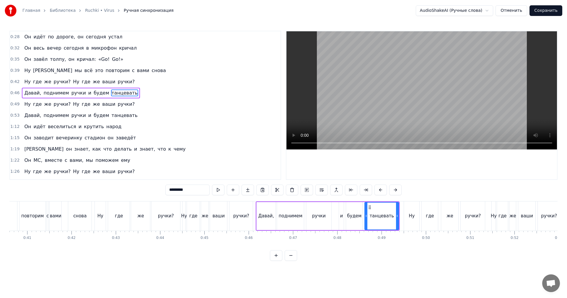
click at [386, 115] on video at bounding box center [421, 90] width 271 height 118
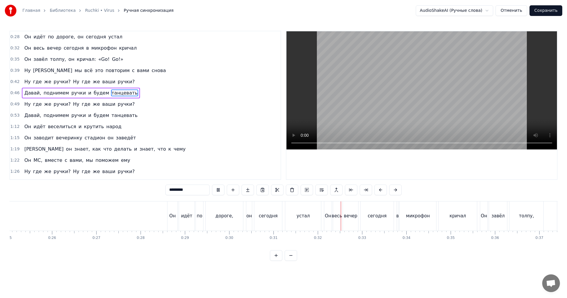
scroll to position [0, 1106]
click at [374, 116] on video at bounding box center [421, 90] width 271 height 118
click at [379, 119] on video at bounding box center [421, 90] width 271 height 118
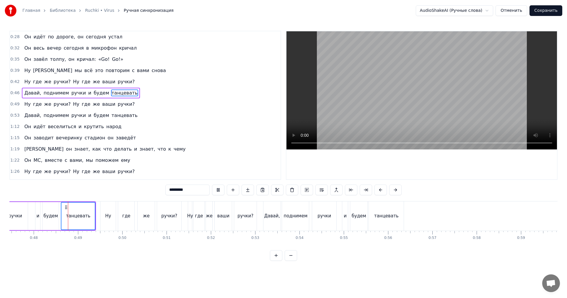
scroll to position [0, 1960]
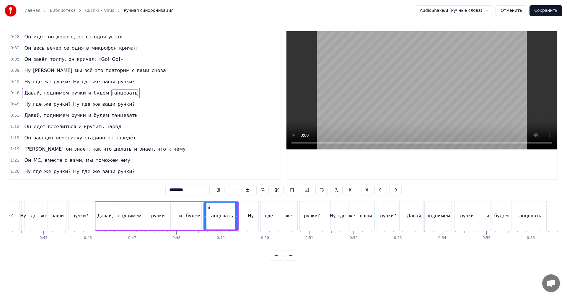
click at [385, 122] on video at bounding box center [421, 90] width 271 height 118
click at [364, 227] on div "ваши" at bounding box center [365, 215] width 17 height 29
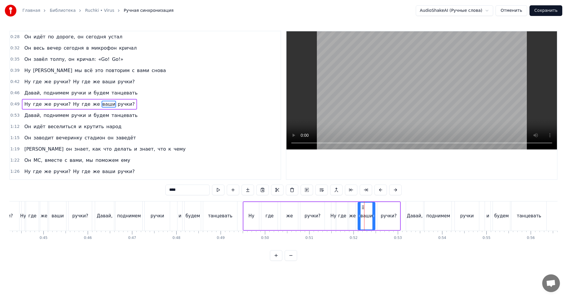
drag, startPoint x: 171, startPoint y: 190, endPoint x: 157, endPoint y: 193, distance: 13.5
click at [158, 193] on div "0:28 Он идёт по дороге, он [DATE] устал 0:32 Он весь вечер [DATE] в микрофон кр…" at bounding box center [283, 146] width 548 height 230
click at [344, 219] on div "где" at bounding box center [342, 216] width 8 height 7
type input "***"
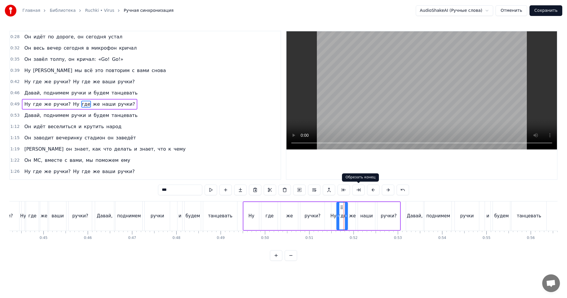
click at [411, 124] on video at bounding box center [421, 90] width 271 height 118
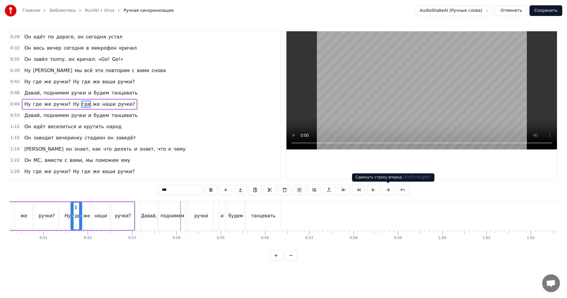
click at [393, 127] on video at bounding box center [421, 90] width 271 height 118
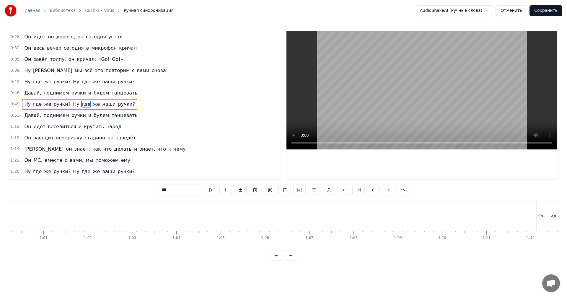
scroll to position [0, 2816]
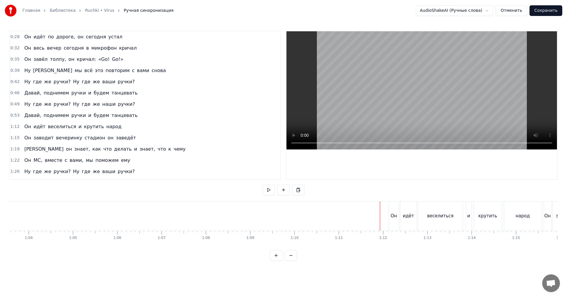
click at [406, 107] on video at bounding box center [421, 90] width 271 height 118
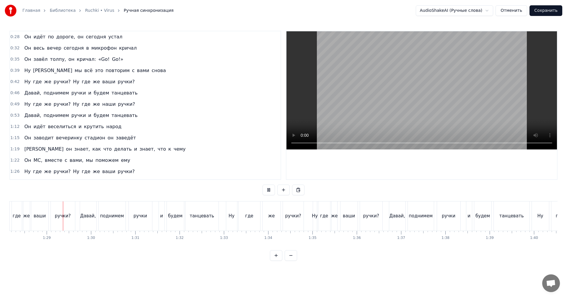
scroll to position [0, 3909]
click at [333, 220] on div "же" at bounding box center [331, 215] width 6 height 29
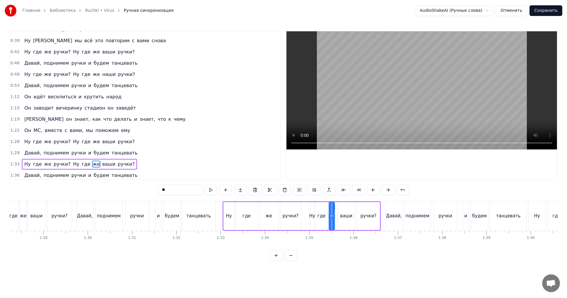
scroll to position [89, 0]
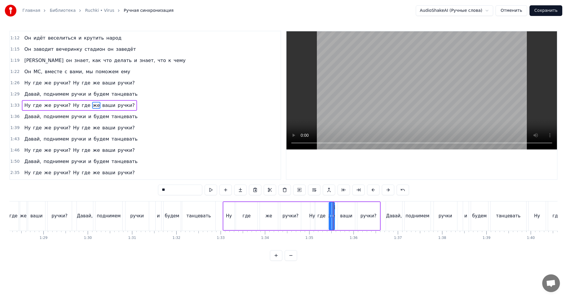
click at [346, 219] on div "ваши" at bounding box center [346, 216] width 12 height 7
drag, startPoint x: 164, startPoint y: 193, endPoint x: 143, endPoint y: 197, distance: 21.0
click at [144, 197] on div "0:28 Он идёт по дороге, он [DATE] устал 0:32 Он весь вечер [DATE] в микрофон кр…" at bounding box center [283, 146] width 548 height 230
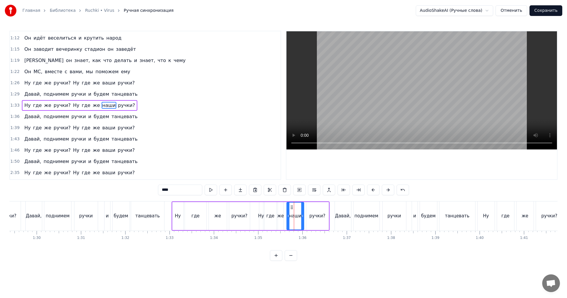
scroll to position [0, 4086]
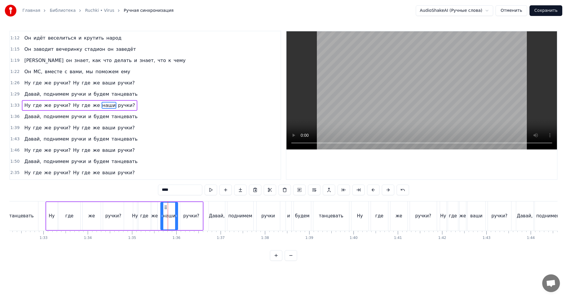
click at [355, 217] on div "Ну" at bounding box center [359, 215] width 17 height 29
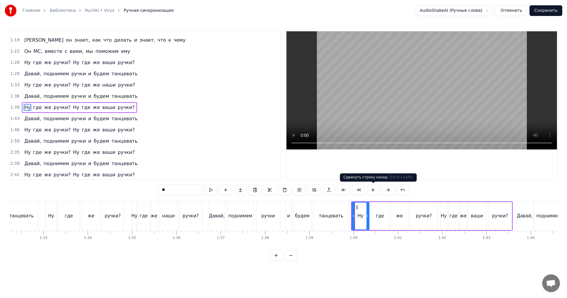
scroll to position [111, 0]
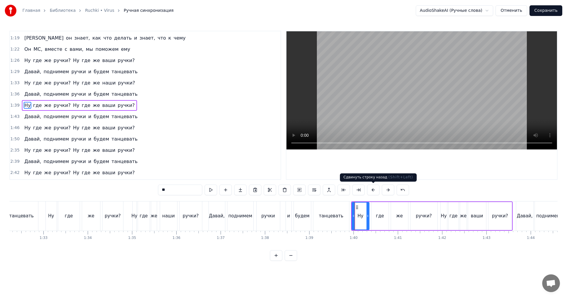
click at [399, 127] on video at bounding box center [421, 90] width 271 height 118
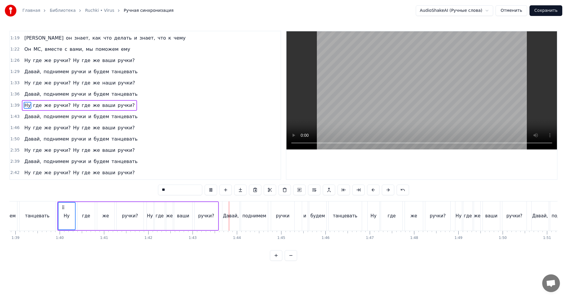
scroll to position [0, 4381]
click at [380, 214] on div "где" at bounding box center [391, 215] width 22 height 29
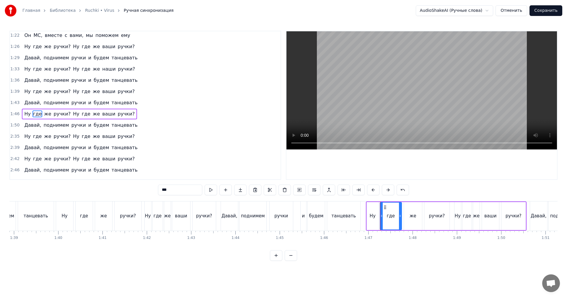
scroll to position [133, 0]
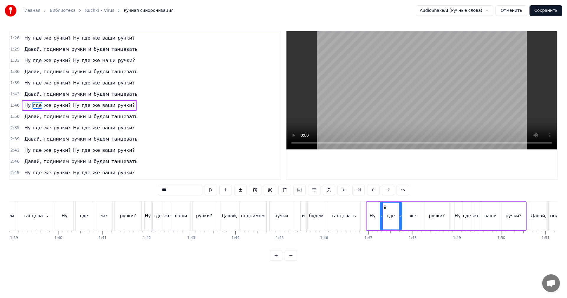
drag, startPoint x: 414, startPoint y: 112, endPoint x: 408, endPoint y: 131, distance: 19.5
click at [413, 112] on video at bounding box center [421, 90] width 271 height 118
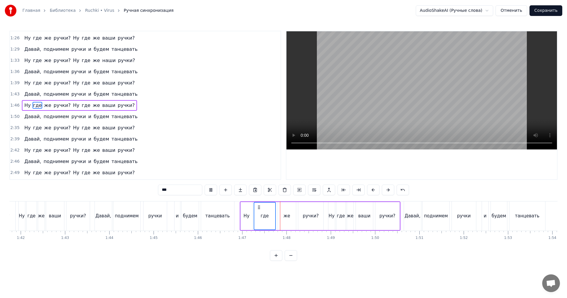
scroll to position [0, 4529]
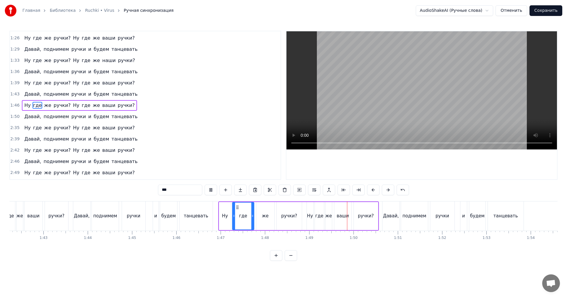
click at [342, 222] on div "ваши" at bounding box center [342, 216] width 17 height 28
click at [163, 191] on input "****" at bounding box center [180, 190] width 44 height 11
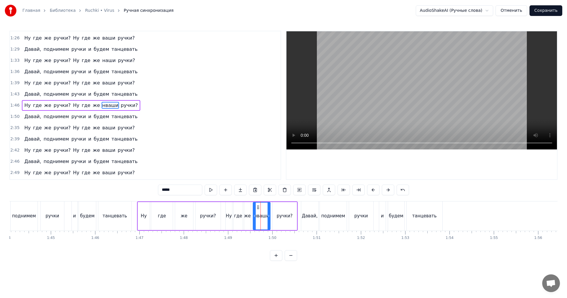
scroll to position [0, 4618]
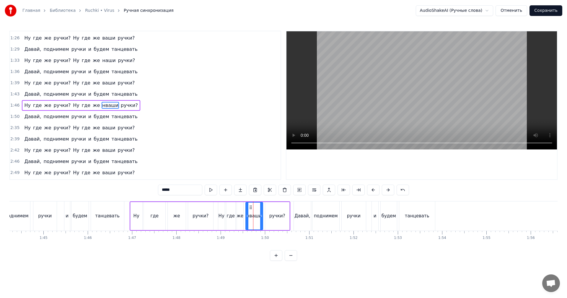
drag, startPoint x: 167, startPoint y: 189, endPoint x: 148, endPoint y: 190, distance: 19.2
click at [148, 190] on div "0:28 Он идёт по дороге, он [DATE] устал 0:32 Он весь вечер [DATE] в микрофон кр…" at bounding box center [283, 146] width 548 height 230
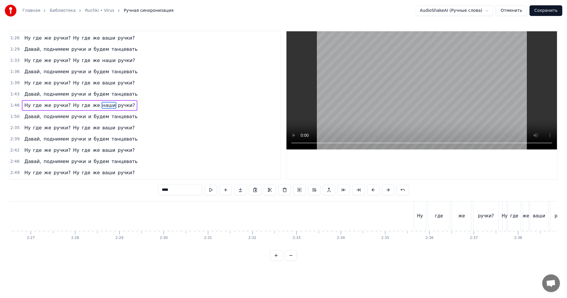
scroll to position [0, 6500]
type input "****"
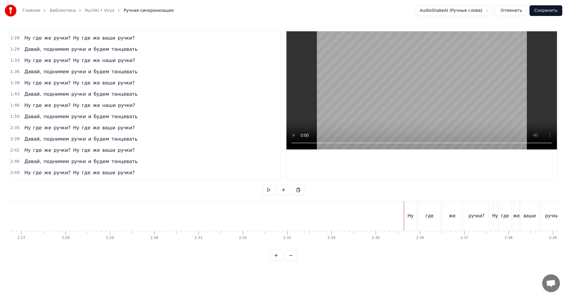
click at [405, 105] on video at bounding box center [421, 90] width 271 height 118
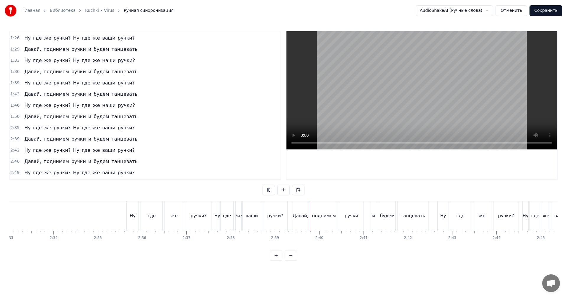
scroll to position [0, 6855]
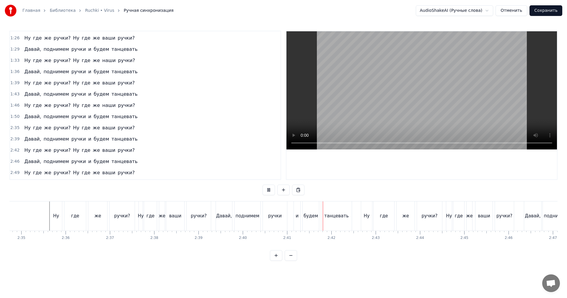
click at [467, 219] on div "же" at bounding box center [469, 216] width 7 height 7
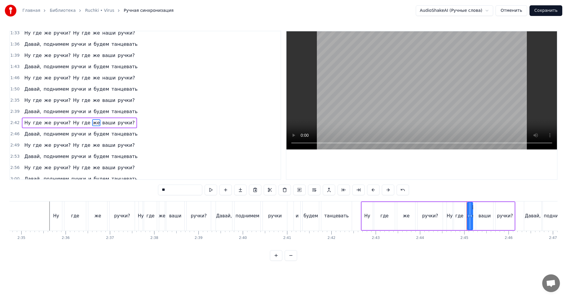
scroll to position [178, 0]
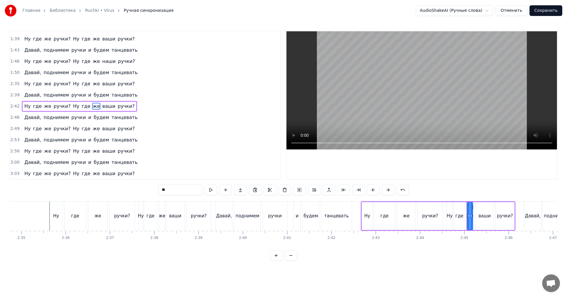
click at [469, 106] on video at bounding box center [421, 90] width 271 height 118
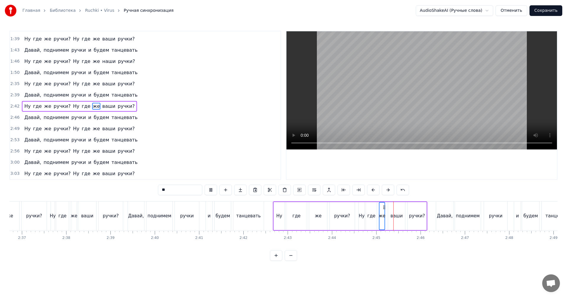
scroll to position [0, 6944]
click at [421, 87] on video at bounding box center [421, 90] width 271 height 118
click at [393, 222] on div "ваши" at bounding box center [395, 216] width 17 height 28
drag, startPoint x: 164, startPoint y: 191, endPoint x: 156, endPoint y: 191, distance: 8.3
click at [156, 191] on div "0:28 Он идёт по дороге, он [DATE] устал 0:32 Он весь вечер [DATE] в микрофон кр…" at bounding box center [283, 146] width 548 height 230
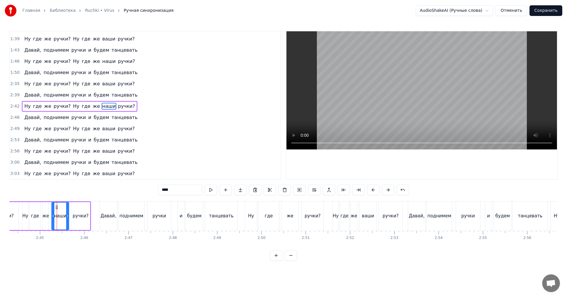
scroll to position [0, 7298]
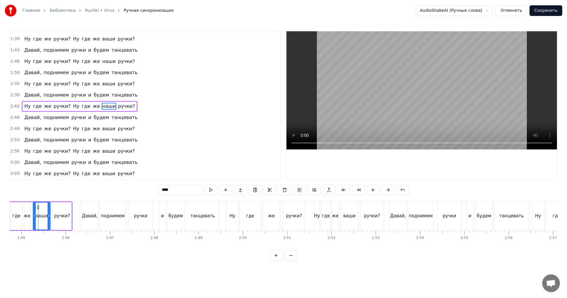
click at [277, 219] on div "же" at bounding box center [271, 215] width 17 height 29
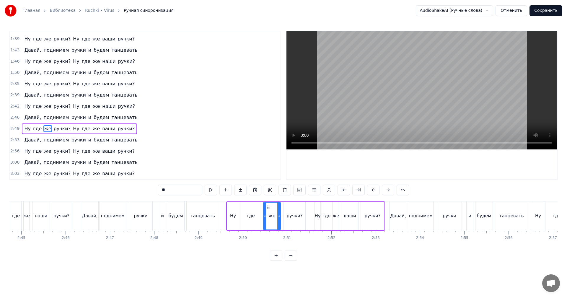
click at [338, 219] on div "же" at bounding box center [336, 216] width 7 height 7
click at [374, 110] on video at bounding box center [421, 90] width 271 height 118
click at [355, 212] on div "ваши" at bounding box center [349, 216] width 17 height 28
drag, startPoint x: 163, startPoint y: 190, endPoint x: 150, endPoint y: 191, distance: 13.3
click at [150, 191] on div "0:28 Он идёт по дороге, он [DATE] устал 0:32 Он весь вечер [DATE] в микрофон кр…" at bounding box center [283, 146] width 548 height 230
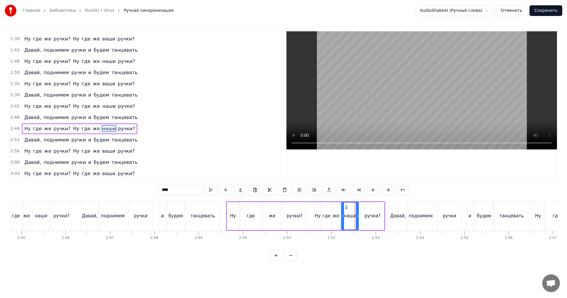
click at [204, 220] on div "танцевать" at bounding box center [203, 215] width 32 height 29
type input "*********"
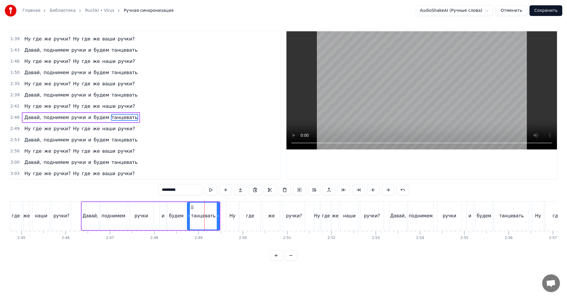
click at [371, 111] on video at bounding box center [421, 90] width 271 height 118
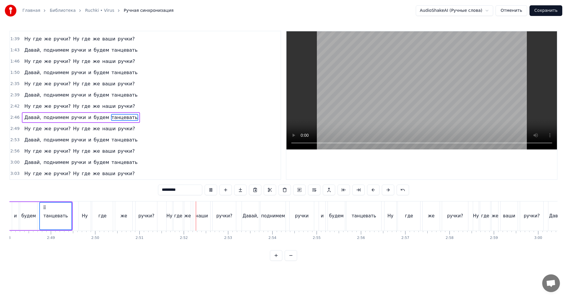
scroll to position [0, 7475]
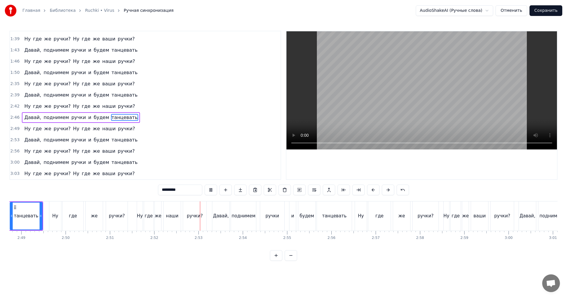
click at [392, 220] on div "Ну где же ручки? Ну где же ваши ручки?" at bounding box center [435, 215] width 161 height 29
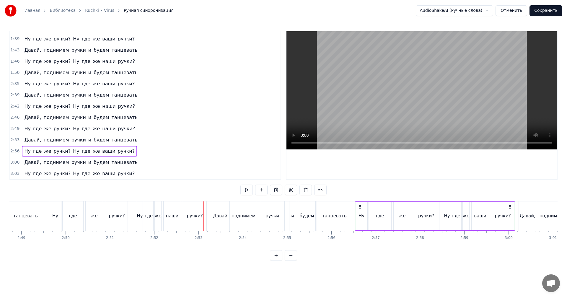
click at [450, 218] on div "Ну" at bounding box center [447, 216] width 6 height 7
click at [463, 109] on video at bounding box center [421, 90] width 271 height 118
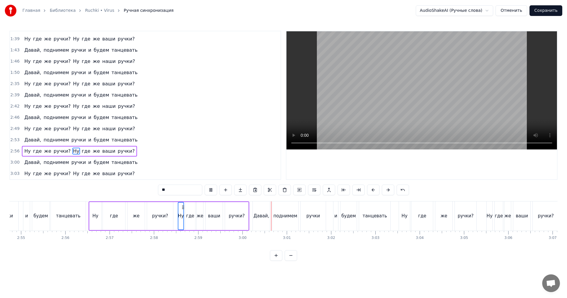
scroll to position [0, 7800]
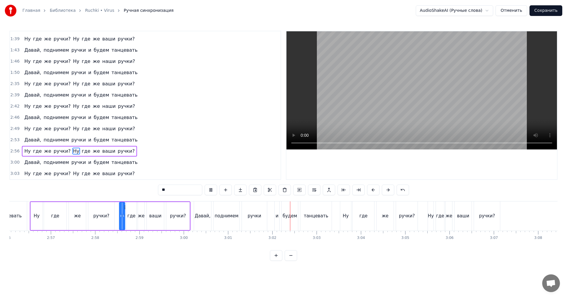
drag, startPoint x: 424, startPoint y: 225, endPoint x: 430, endPoint y: 219, distance: 8.4
click at [425, 224] on div "Ну где же ручки? Ну где же ваши ручки?" at bounding box center [421, 215] width 162 height 29
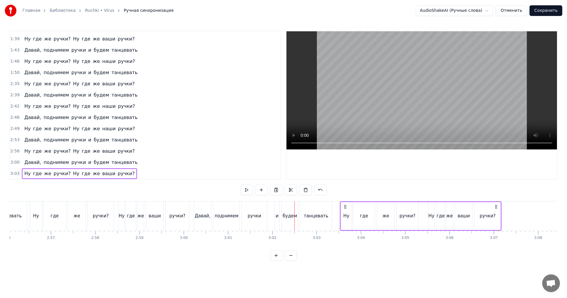
click at [416, 117] on video at bounding box center [421, 90] width 271 height 118
click at [430, 228] on div "Ну" at bounding box center [432, 216] width 6 height 28
drag, startPoint x: 462, startPoint y: 107, endPoint x: 464, endPoint y: 118, distance: 11.4
click at [462, 107] on video at bounding box center [421, 90] width 271 height 118
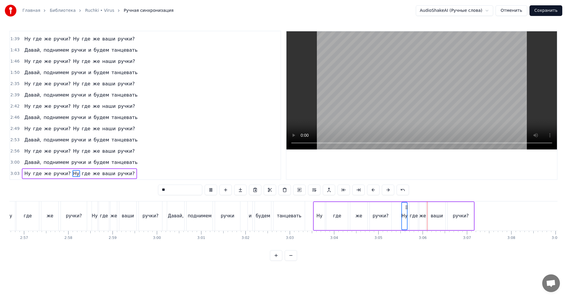
scroll to position [0, 7884]
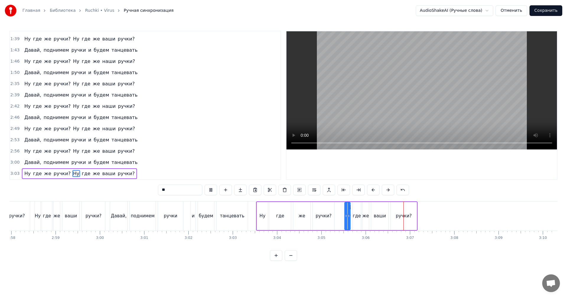
drag, startPoint x: 406, startPoint y: 125, endPoint x: 403, endPoint y: 128, distance: 4.4
click at [405, 125] on video at bounding box center [421, 90] width 271 height 118
click at [374, 220] on div "ваши" at bounding box center [379, 216] width 17 height 28
drag, startPoint x: 163, startPoint y: 190, endPoint x: 143, endPoint y: 189, distance: 20.4
click at [144, 189] on div "0:28 Он идёт по дороге, он [DATE] устал 0:32 Он весь вечер [DATE] в микрофон кр…" at bounding box center [283, 146] width 548 height 230
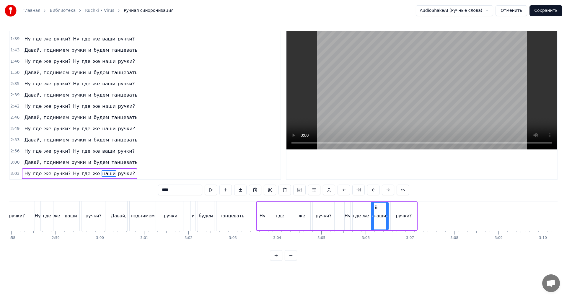
type input "****"
click at [545, 13] on button "Сохранить" at bounding box center [546, 10] width 33 height 11
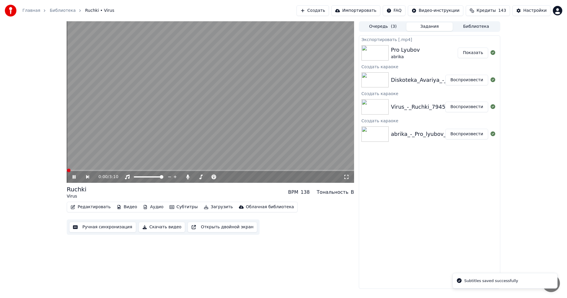
click at [162, 227] on button "Скачать видео" at bounding box center [162, 227] width 47 height 11
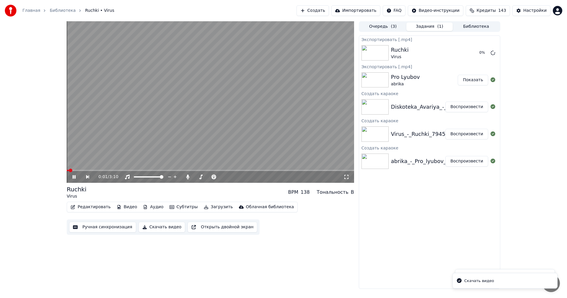
click at [481, 110] on button "Воспроизвести" at bounding box center [466, 107] width 43 height 11
click at [101, 228] on button "Ручная синхронизация" at bounding box center [102, 227] width 67 height 11
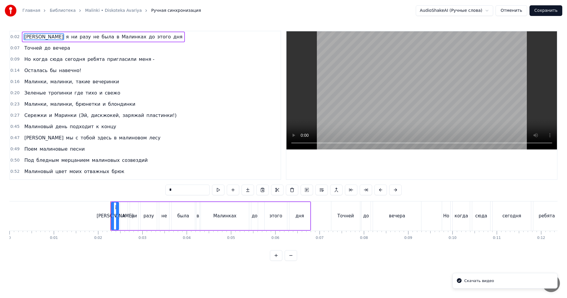
click at [375, 104] on video at bounding box center [421, 90] width 271 height 118
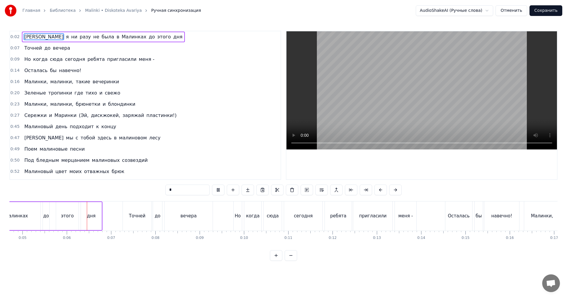
scroll to position [0, 236]
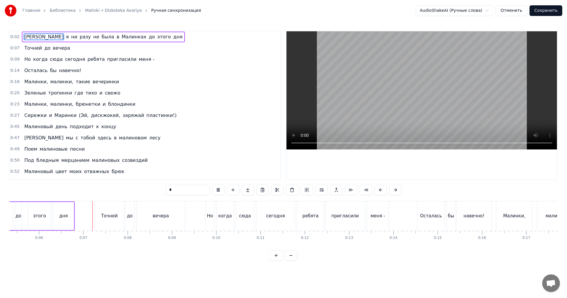
click at [261, 220] on div "сегодня" at bounding box center [275, 215] width 38 height 29
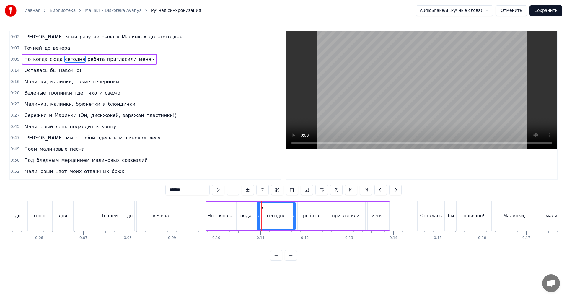
click at [406, 95] on video at bounding box center [421, 90] width 271 height 118
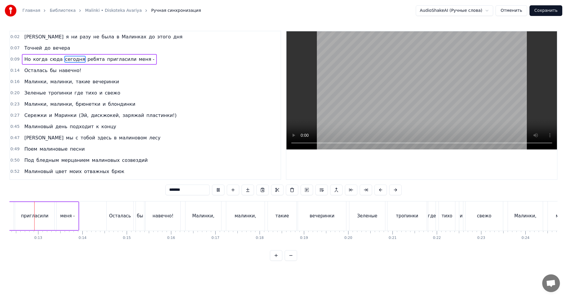
scroll to position [0, 540]
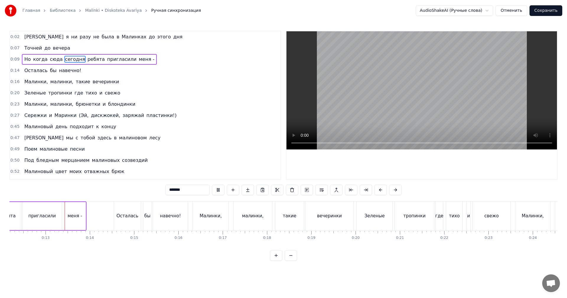
click at [218, 220] on div "Малинки," at bounding box center [211, 215] width 36 height 29
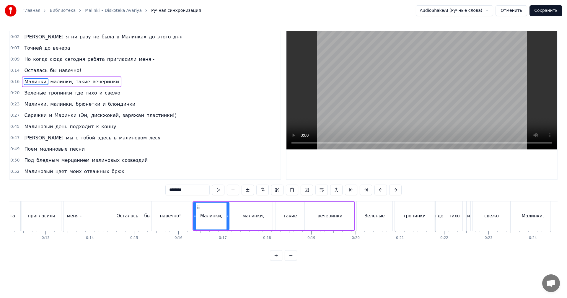
click at [421, 107] on video at bounding box center [421, 90] width 271 height 118
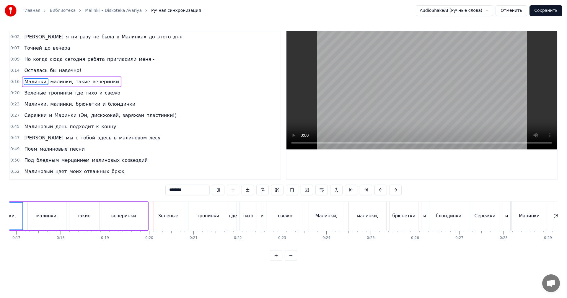
scroll to position [0, 747]
click at [324, 223] on div "Малинки," at bounding box center [326, 215] width 35 height 29
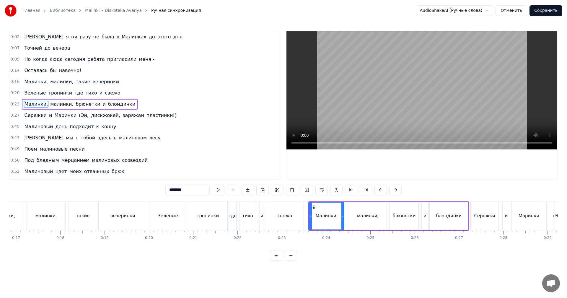
click at [423, 105] on video at bounding box center [421, 90] width 271 height 118
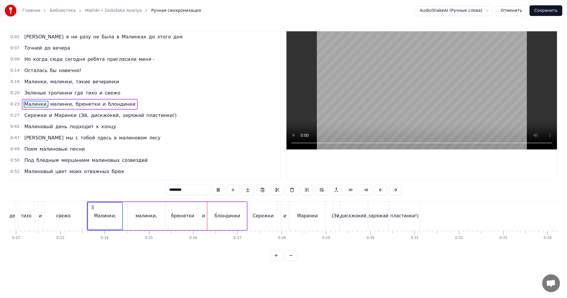
scroll to position [0, 983]
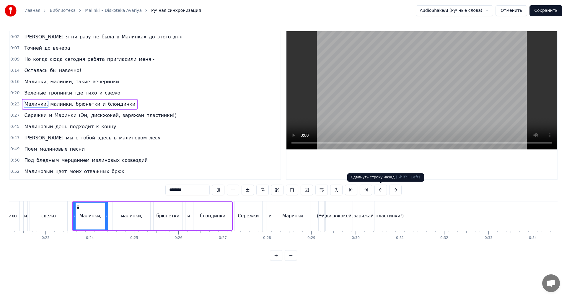
click at [421, 95] on video at bounding box center [421, 90] width 271 height 118
click at [323, 220] on div "(Эй," at bounding box center [322, 215] width 6 height 29
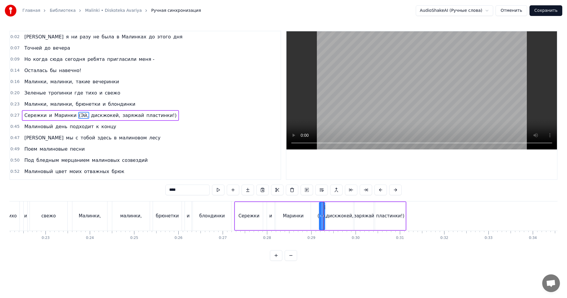
scroll to position [10, 0]
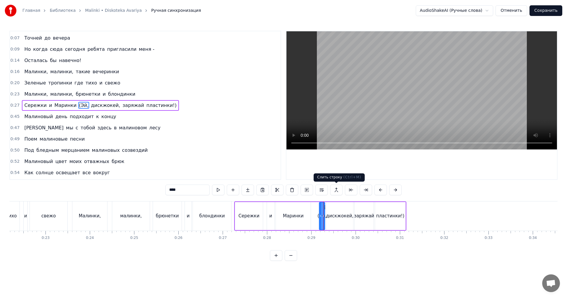
click at [410, 94] on video at bounding box center [421, 90] width 271 height 118
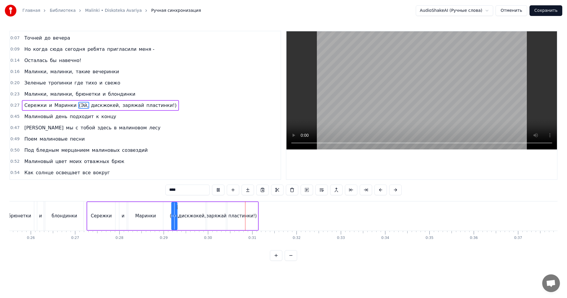
click at [459, 86] on video at bounding box center [421, 90] width 271 height 118
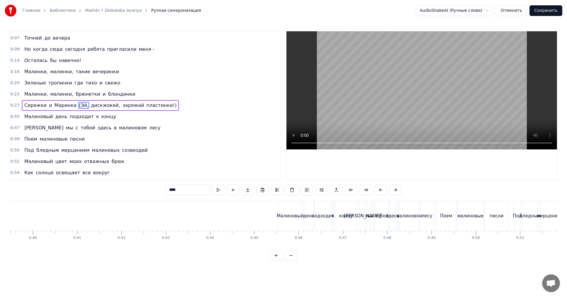
scroll to position [0, 1751]
click at [276, 219] on div "Малиновый" at bounding box center [288, 215] width 24 height 29
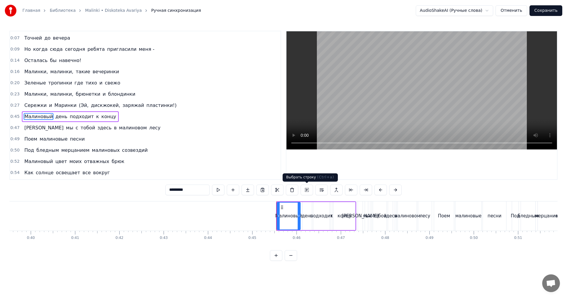
scroll to position [21, 0]
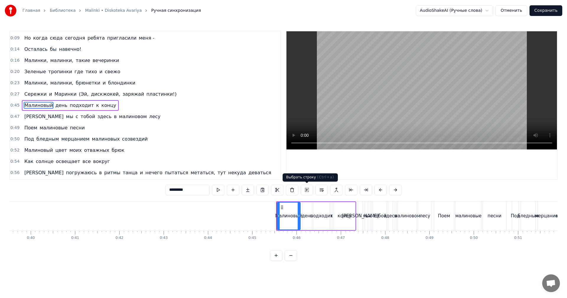
click at [433, 107] on video at bounding box center [421, 90] width 271 height 118
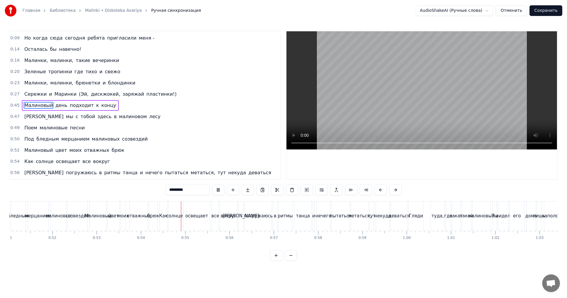
scroll to position [0, 2282]
drag, startPoint x: 422, startPoint y: 214, endPoint x: 429, endPoint y: 203, distance: 12.8
click at [422, 214] on div "туда," at bounding box center [416, 215] width 14 height 29
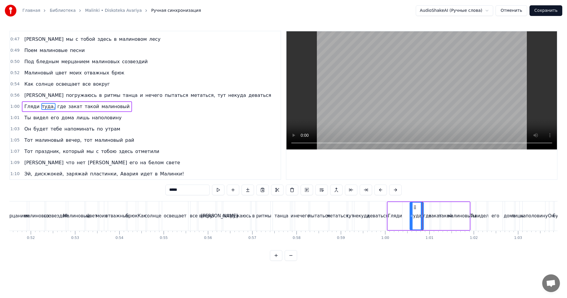
scroll to position [100, 0]
click at [444, 108] on video at bounding box center [421, 90] width 271 height 118
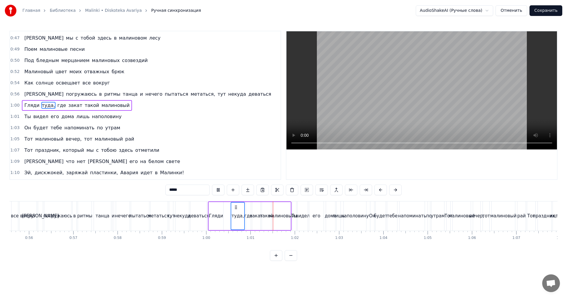
scroll to position [0, 2489]
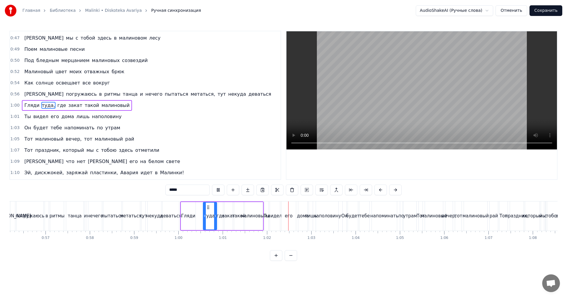
click at [415, 220] on div "утрам" at bounding box center [410, 215] width 13 height 29
type input "*****"
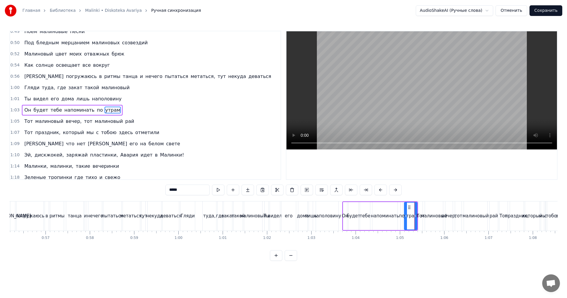
scroll to position [122, 0]
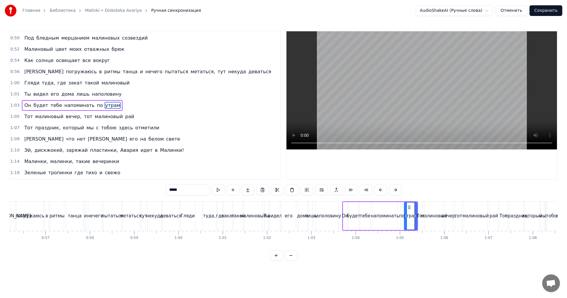
click at [452, 93] on video at bounding box center [421, 90] width 271 height 118
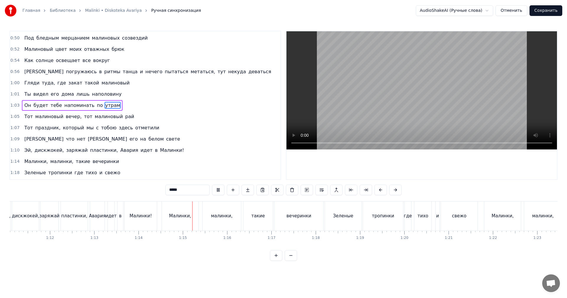
scroll to position [0, 3198]
click at [383, 220] on div "Зеленые тропинки где тихо и свежо" at bounding box center [353, 215] width 154 height 29
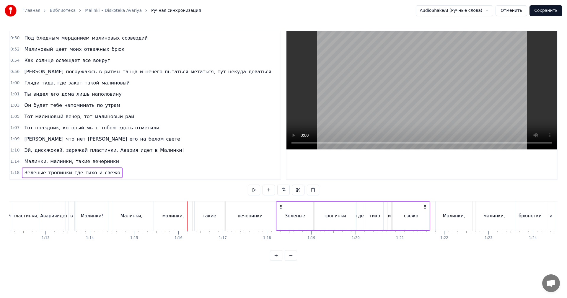
click at [414, 98] on video at bounding box center [421, 90] width 271 height 118
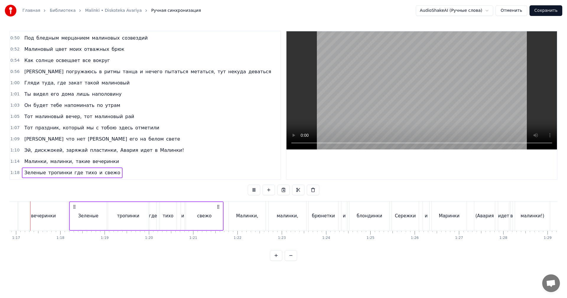
scroll to position [0, 3393]
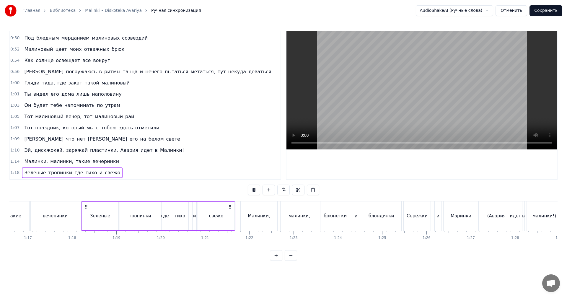
click at [427, 217] on div "Сережки" at bounding box center [417, 215] width 27 height 29
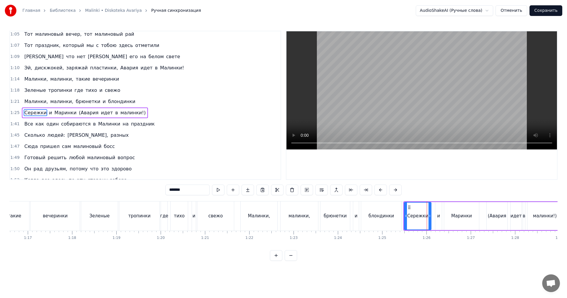
scroll to position [212, 0]
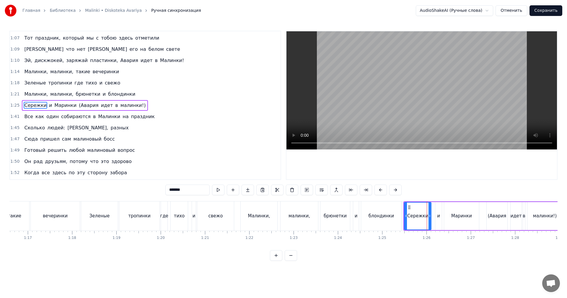
click at [456, 91] on video at bounding box center [421, 90] width 271 height 118
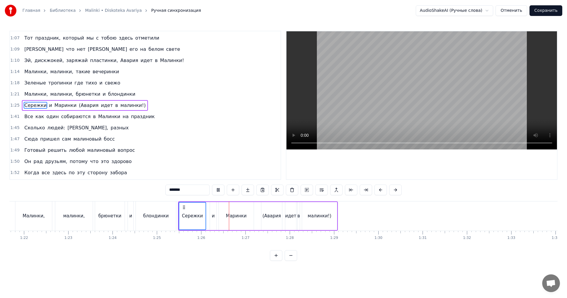
scroll to position [0, 3659]
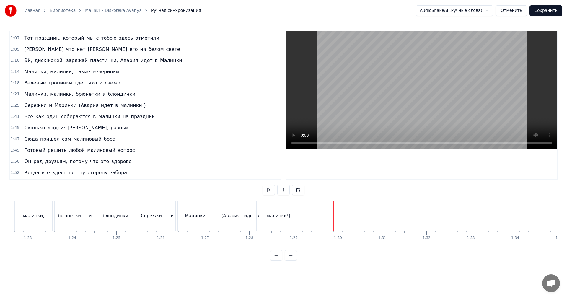
click at [450, 102] on video at bounding box center [421, 90] width 271 height 118
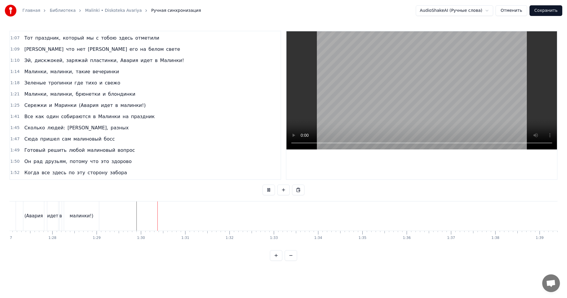
scroll to position [0, 3895]
click at [429, 101] on video at bounding box center [421, 90] width 271 height 118
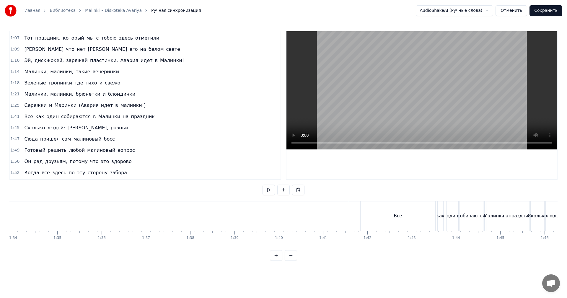
click at [433, 105] on video at bounding box center [421, 90] width 271 height 118
drag, startPoint x: 404, startPoint y: 221, endPoint x: 380, endPoint y: 219, distance: 23.7
click at [404, 221] on div "Все" at bounding box center [398, 215] width 75 height 29
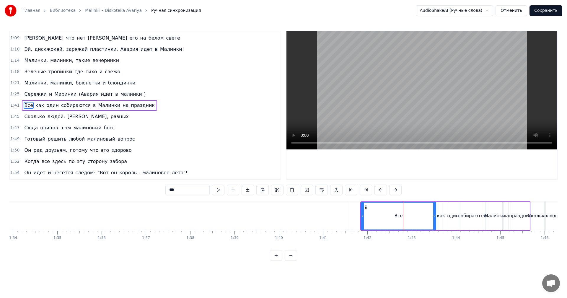
drag, startPoint x: 361, startPoint y: 217, endPoint x: 377, endPoint y: 215, distance: 16.7
click at [377, 215] on div "Все как один собираются в Малинки на праздник" at bounding box center [445, 215] width 170 height 29
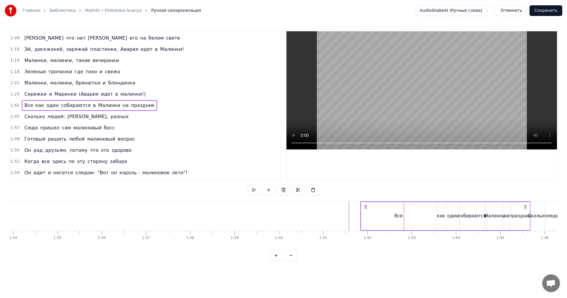
click at [369, 214] on div "Все" at bounding box center [398, 216] width 75 height 28
drag, startPoint x: 361, startPoint y: 216, endPoint x: 421, endPoint y: 214, distance: 59.1
click at [422, 213] on div at bounding box center [422, 216] width 2 height 27
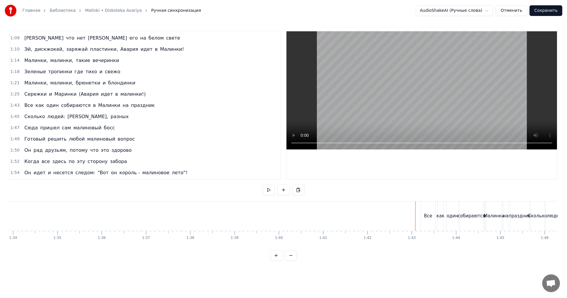
click at [460, 120] on video at bounding box center [421, 90] width 271 height 118
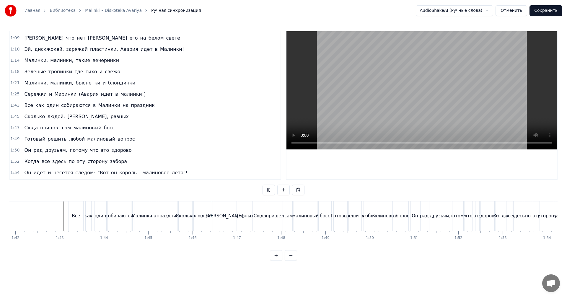
scroll to position [0, 4515]
click at [360, 222] on div "Готовый решить любой малиновый вопрос" at bounding box center [369, 215] width 76 height 29
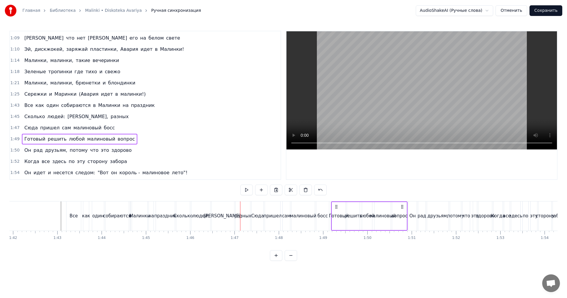
drag, startPoint x: 421, startPoint y: 95, endPoint x: 424, endPoint y: 117, distance: 22.5
click at [420, 95] on video at bounding box center [421, 90] width 271 height 118
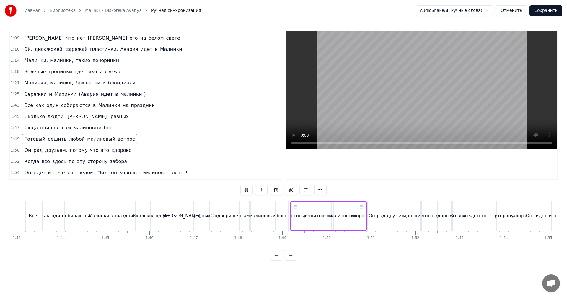
scroll to position [0, 4663]
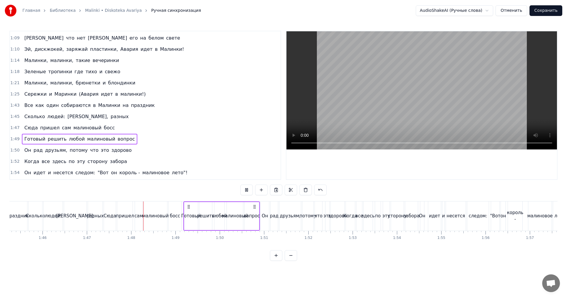
click at [420, 220] on div "Он" at bounding box center [422, 215] width 4 height 29
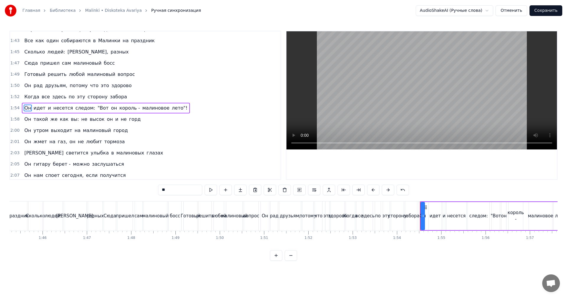
scroll to position [291, 0]
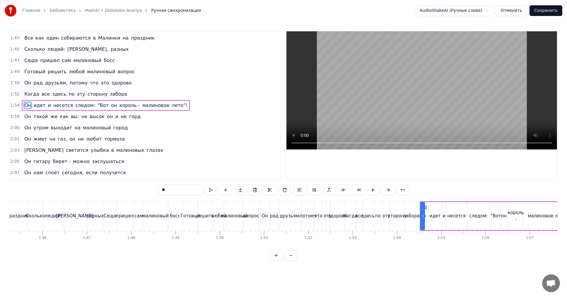
click at [450, 96] on video at bounding box center [421, 90] width 271 height 118
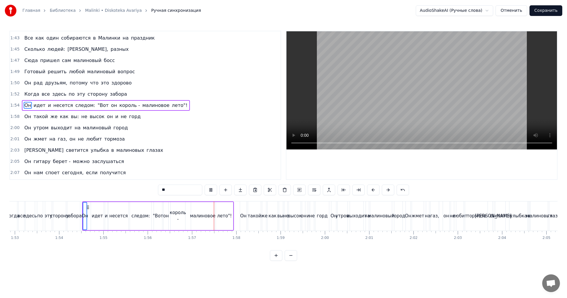
scroll to position [0, 5047]
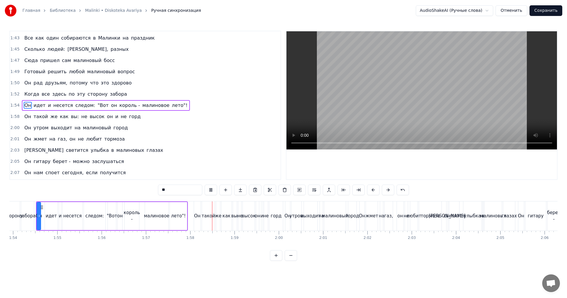
click at [372, 108] on video at bounding box center [421, 90] width 271 height 118
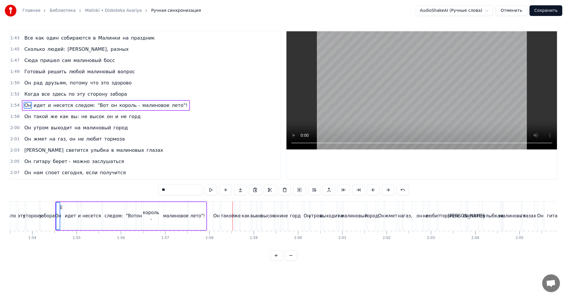
scroll to position [0, 5017]
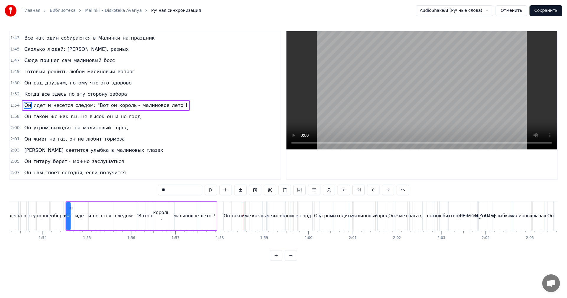
click at [172, 217] on div "Он идет и несется следом: "Вот он король - малиновое лето"!" at bounding box center [142, 215] width 152 height 29
click at [168, 218] on div "король -" at bounding box center [161, 215] width 16 height 13
click at [183, 189] on input "********" at bounding box center [180, 190] width 44 height 11
click at [130, 214] on div "следом:" at bounding box center [124, 216] width 19 height 7
click at [402, 126] on video at bounding box center [421, 90] width 271 height 118
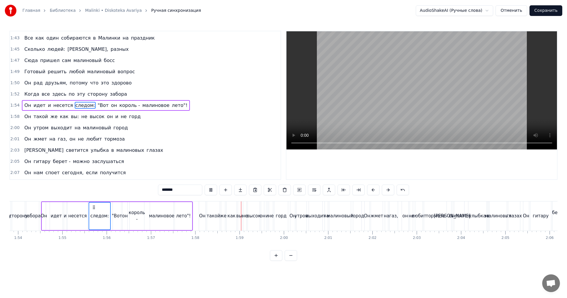
scroll to position [0, 5076]
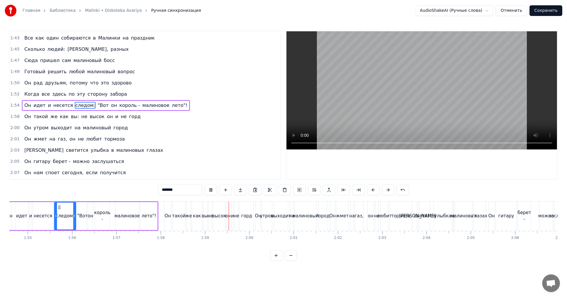
click at [422, 216] on div "светится" at bounding box center [424, 216] width 21 height 7
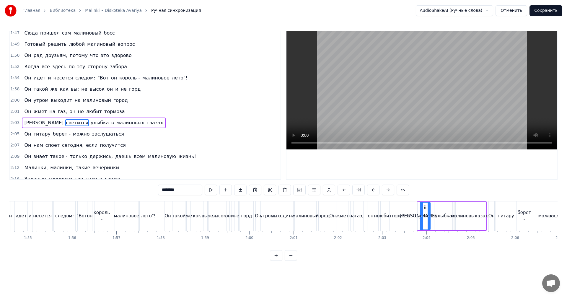
scroll to position [336, 0]
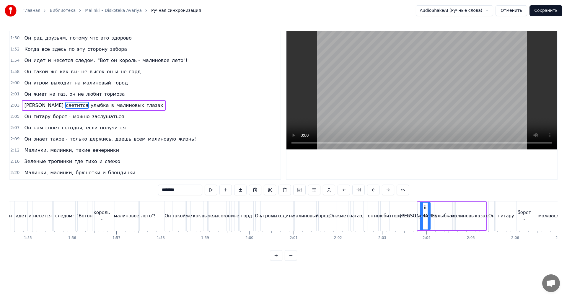
click at [464, 97] on video at bounding box center [421, 90] width 271 height 118
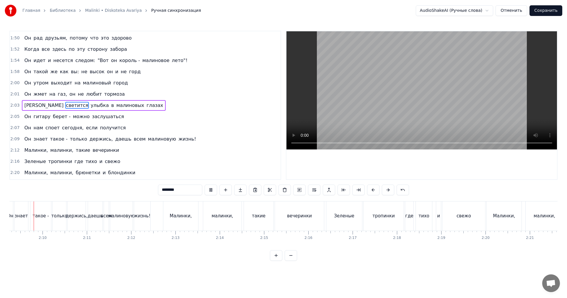
scroll to position [0, 5715]
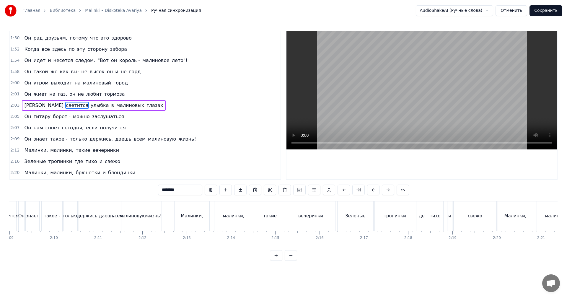
click at [423, 219] on div "где" at bounding box center [420, 216] width 8 height 7
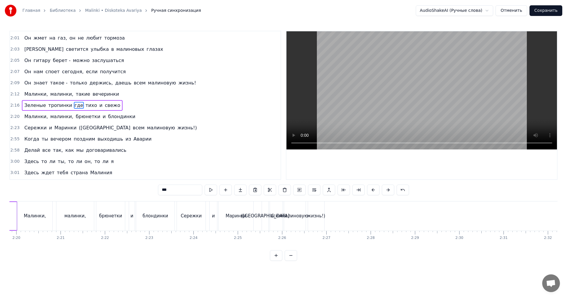
scroll to position [0, 6217]
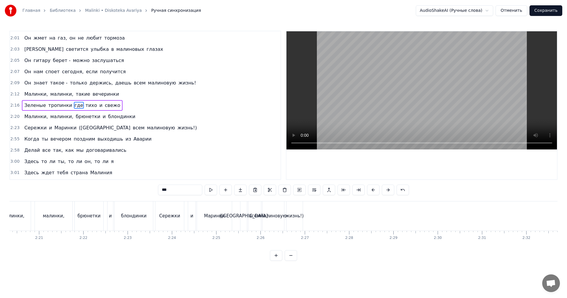
click at [231, 218] on div "Маринки" at bounding box center [214, 215] width 35 height 29
type input "*******"
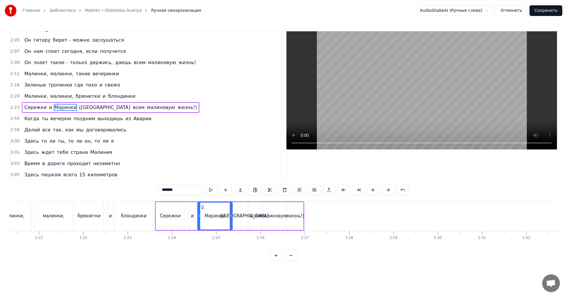
scroll to position [0, 0]
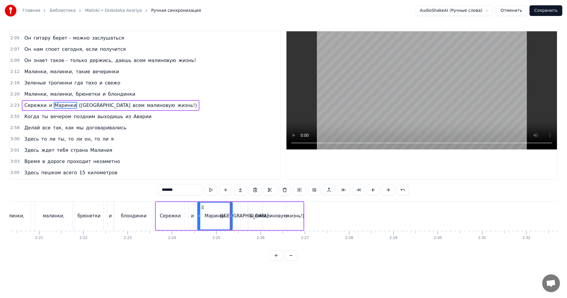
click at [380, 108] on video at bounding box center [421, 90] width 271 height 118
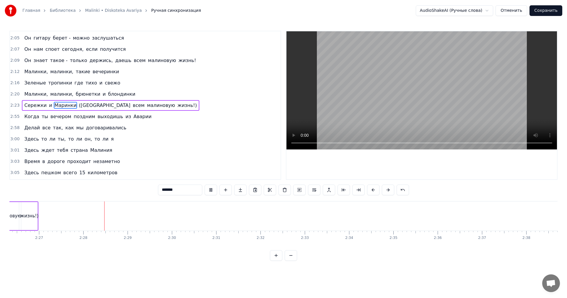
click at [438, 111] on video at bounding box center [421, 90] width 271 height 118
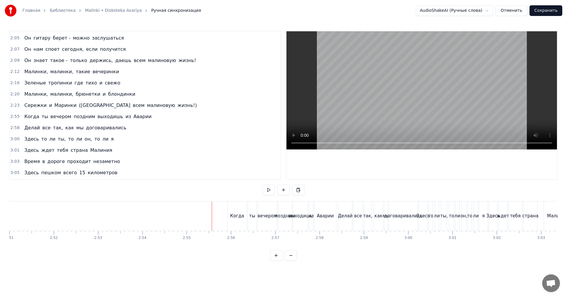
click at [397, 109] on video at bounding box center [421, 90] width 271 height 118
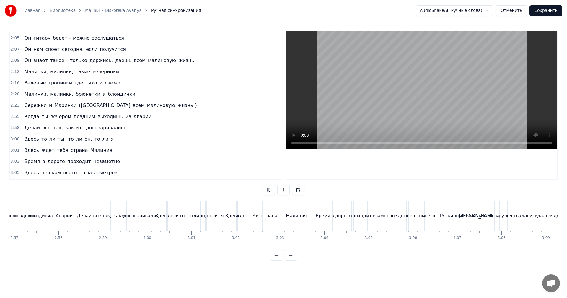
scroll to position [0, 7841]
click at [390, 219] on div "незаметно" at bounding box center [377, 215] width 27 height 29
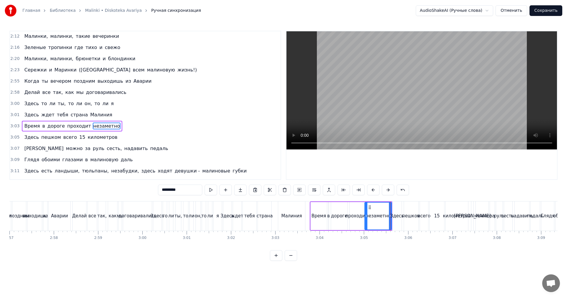
scroll to position [470, 0]
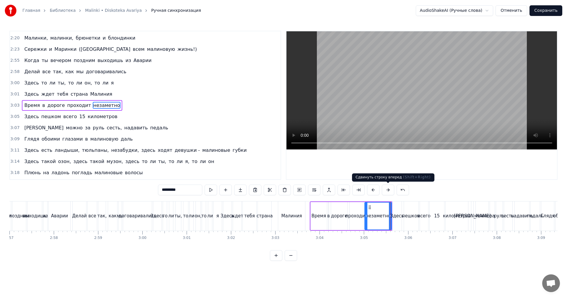
click at [418, 112] on video at bounding box center [421, 90] width 271 height 118
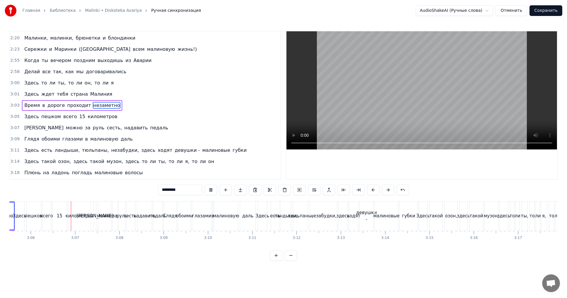
scroll to position [0, 8255]
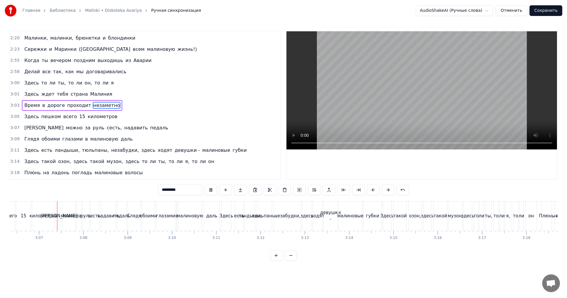
click at [407, 218] on div "Здесь такой озон, здесь такой музон, здесь то ли ты, то ли я, то ли он" at bounding box center [460, 215] width 155 height 29
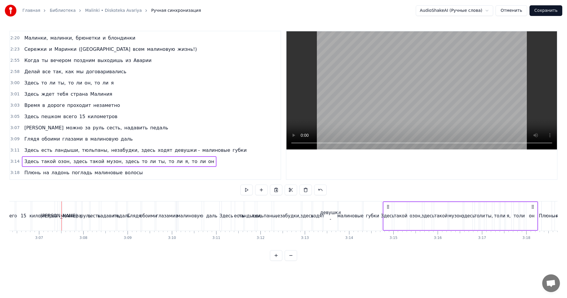
click at [439, 111] on video at bounding box center [421, 90] width 271 height 118
click at [332, 213] on div "девушки -" at bounding box center [330, 215] width 21 height 13
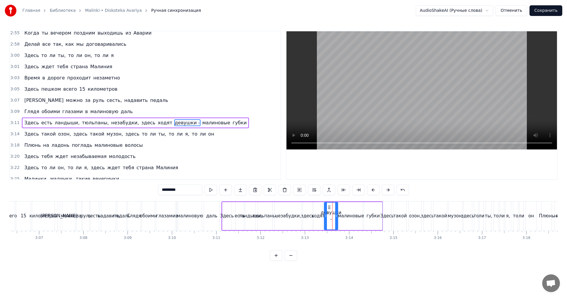
scroll to position [515, 0]
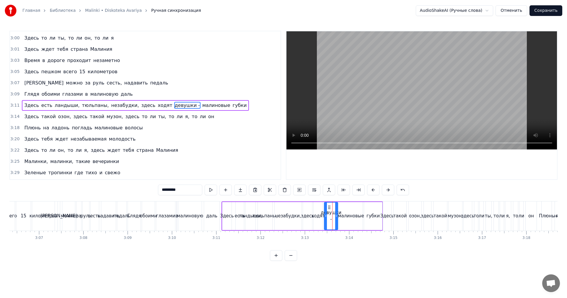
click at [364, 117] on video at bounding box center [421, 90] width 271 height 118
click at [376, 127] on video at bounding box center [421, 90] width 271 height 118
click at [195, 189] on input "*********" at bounding box center [180, 190] width 44 height 11
click at [333, 215] on div "девушки -" at bounding box center [331, 215] width 21 height 13
click at [403, 112] on video at bounding box center [421, 90] width 271 height 118
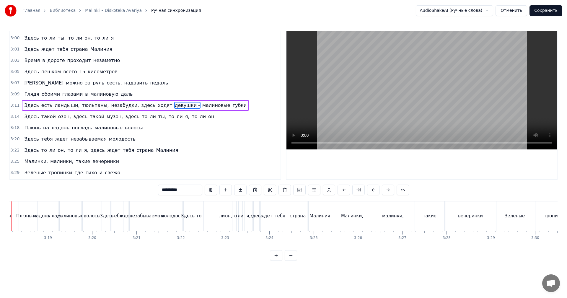
scroll to position [0, 8745]
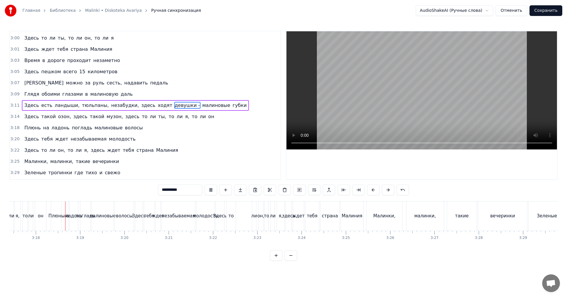
click at [406, 213] on div "малинки," at bounding box center [425, 215] width 38 height 29
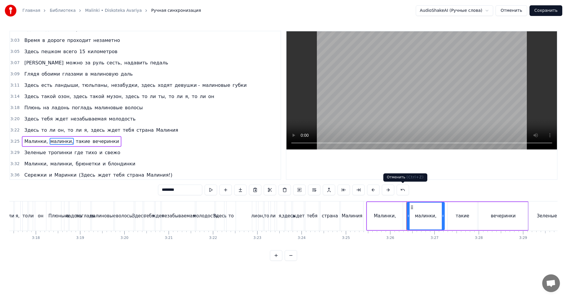
scroll to position [537, 0]
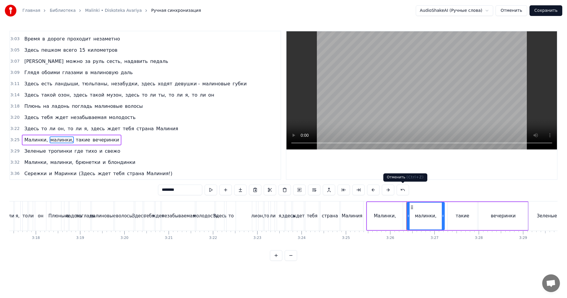
click at [385, 91] on video at bounding box center [421, 90] width 271 height 118
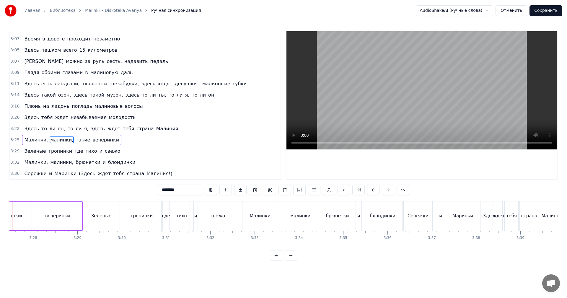
scroll to position [0, 9157]
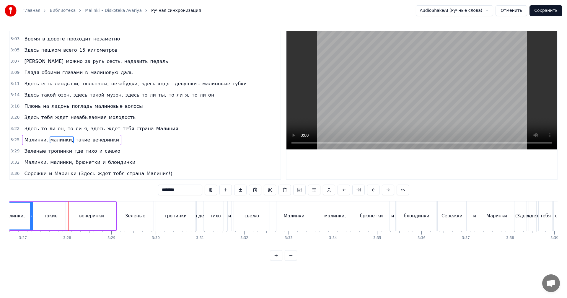
click at [439, 216] on div "Сережки" at bounding box center [452, 215] width 29 height 29
type input "*******"
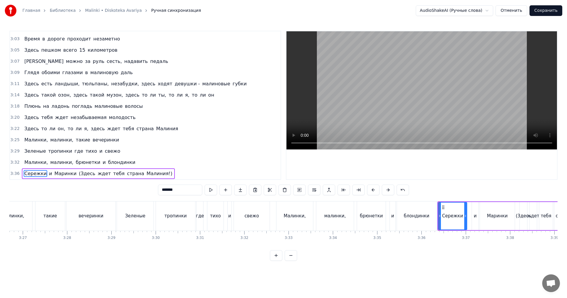
click at [459, 103] on video at bounding box center [421, 90] width 271 height 118
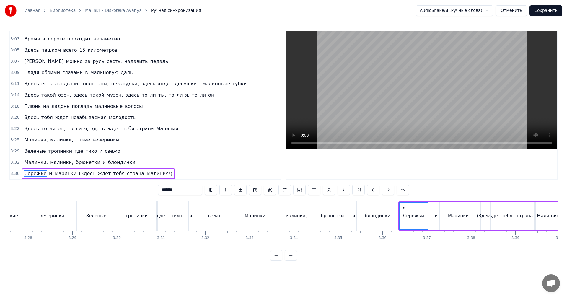
scroll to position [0, 9275]
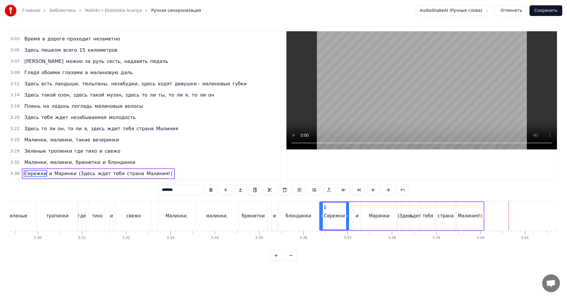
click at [553, 15] on button "Сохранить" at bounding box center [546, 10] width 33 height 11
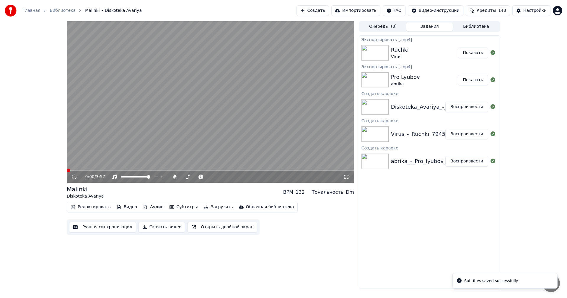
click at [154, 230] on button "Скачать видео" at bounding box center [162, 227] width 47 height 11
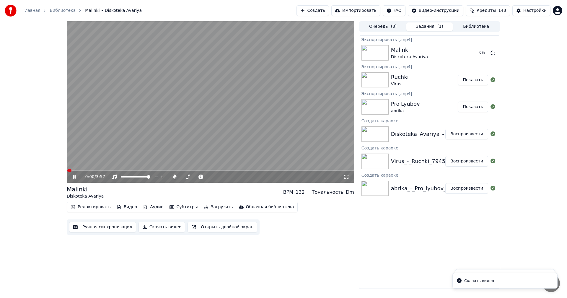
click at [265, 116] on video at bounding box center [210, 102] width 287 height 162
click at [474, 81] on button "Показать" at bounding box center [473, 80] width 30 height 11
click at [470, 52] on button "Показать" at bounding box center [473, 53] width 30 height 11
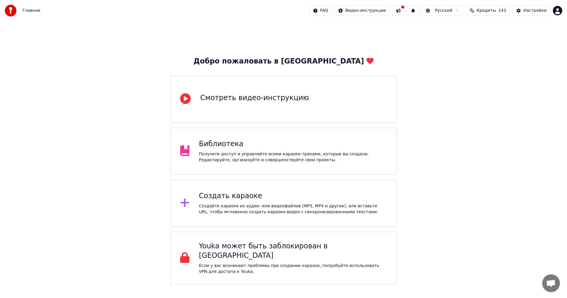
click at [255, 155] on div "Получите доступ и управляйте всеми караоке-треками, которые вы создали. Редакти…" at bounding box center [293, 157] width 188 height 12
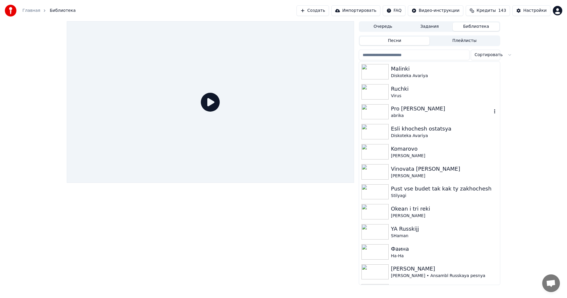
click at [439, 111] on div "Pro Lyubov" at bounding box center [441, 109] width 101 height 8
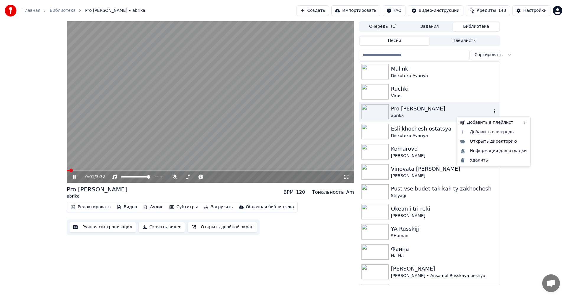
click at [492, 110] on icon "button" at bounding box center [495, 111] width 6 height 5
click at [481, 144] on div "Открыть директорию" at bounding box center [493, 141] width 71 height 9
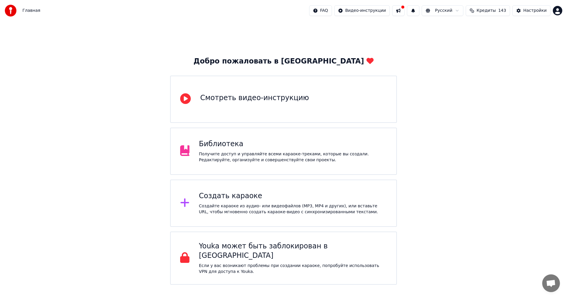
click at [276, 161] on div "Получите доступ и управляйте всеми караоке-треками, которые вы создали. Редакти…" at bounding box center [293, 157] width 188 height 12
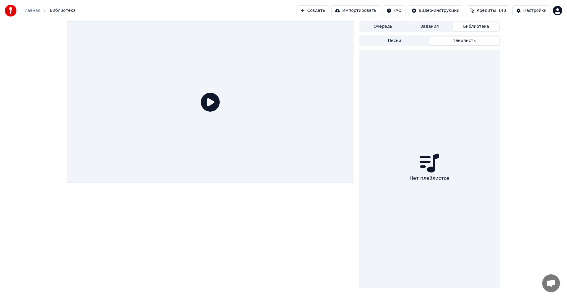
click at [452, 37] on button "Плейлисты" at bounding box center [464, 41] width 70 height 9
click at [437, 30] on button "Задания" at bounding box center [429, 26] width 47 height 9
click at [369, 29] on button "Очередь" at bounding box center [383, 26] width 47 height 9
click at [484, 29] on button "Библиотека" at bounding box center [476, 26] width 47 height 9
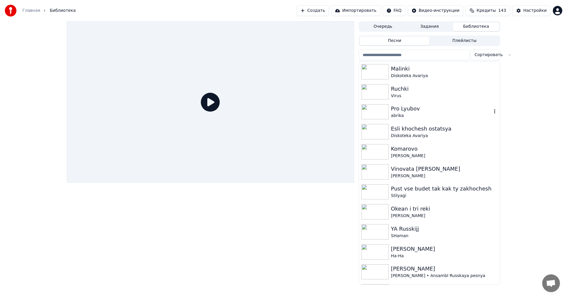
click at [492, 111] on icon "button" at bounding box center [495, 111] width 6 height 5
click at [403, 118] on div "abrika" at bounding box center [441, 116] width 101 height 6
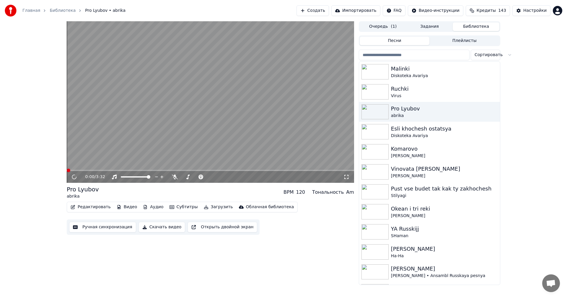
drag, startPoint x: 239, startPoint y: 144, endPoint x: 236, endPoint y: 148, distance: 5.0
click at [239, 144] on video at bounding box center [210, 102] width 287 height 162
click at [215, 134] on video at bounding box center [210, 102] width 287 height 162
click at [258, 206] on div "Облачная библиотека" at bounding box center [270, 207] width 48 height 6
click at [328, 227] on div "Редактировать Видео Аудио Субтитры Загрузить Облачная библиотека Ручная синхрон…" at bounding box center [210, 218] width 287 height 33
